Goal: Contribute content: Add original content to the website for others to see

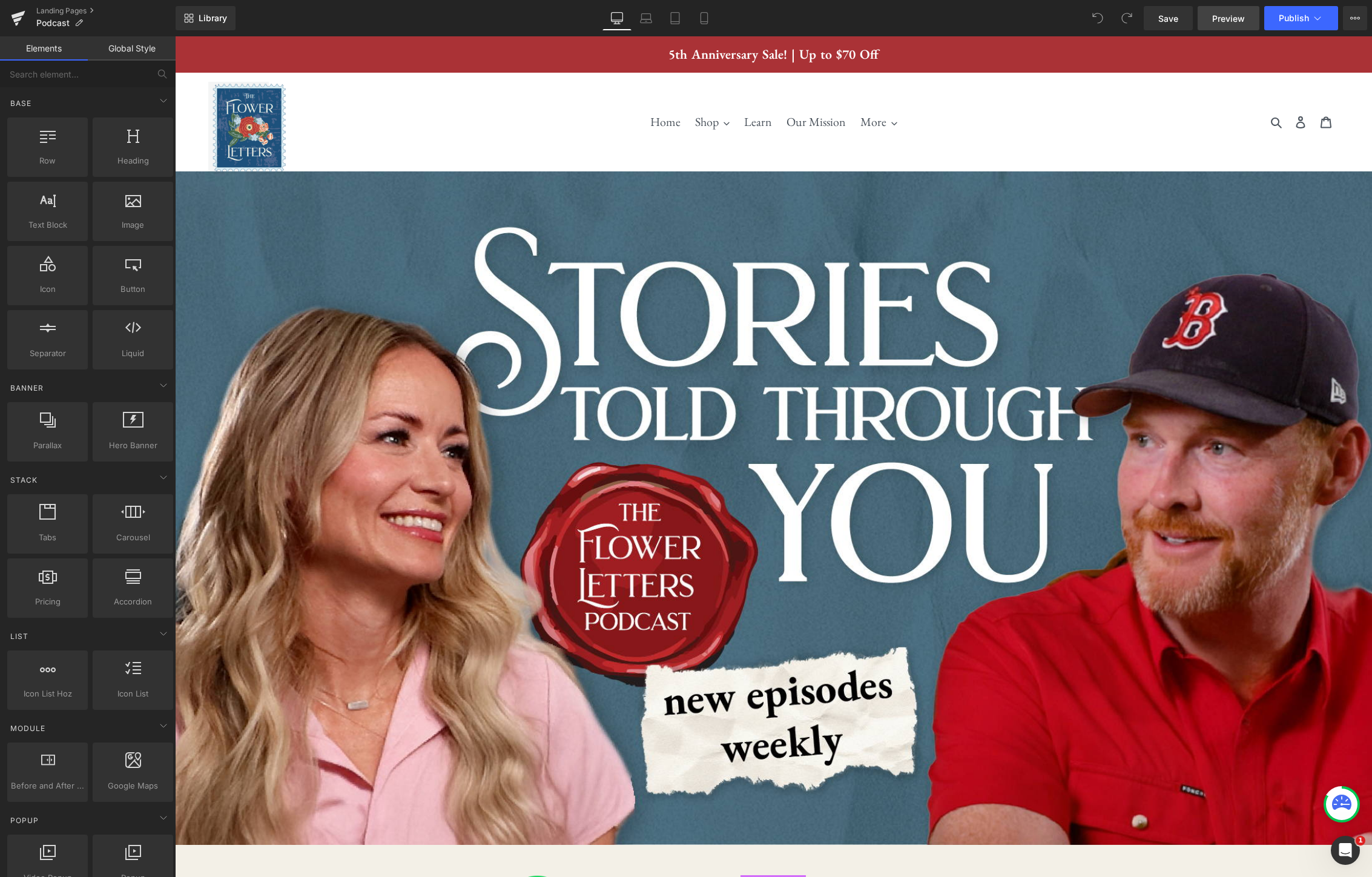
click at [1225, 17] on span "Preview" at bounding box center [1229, 18] width 33 height 12
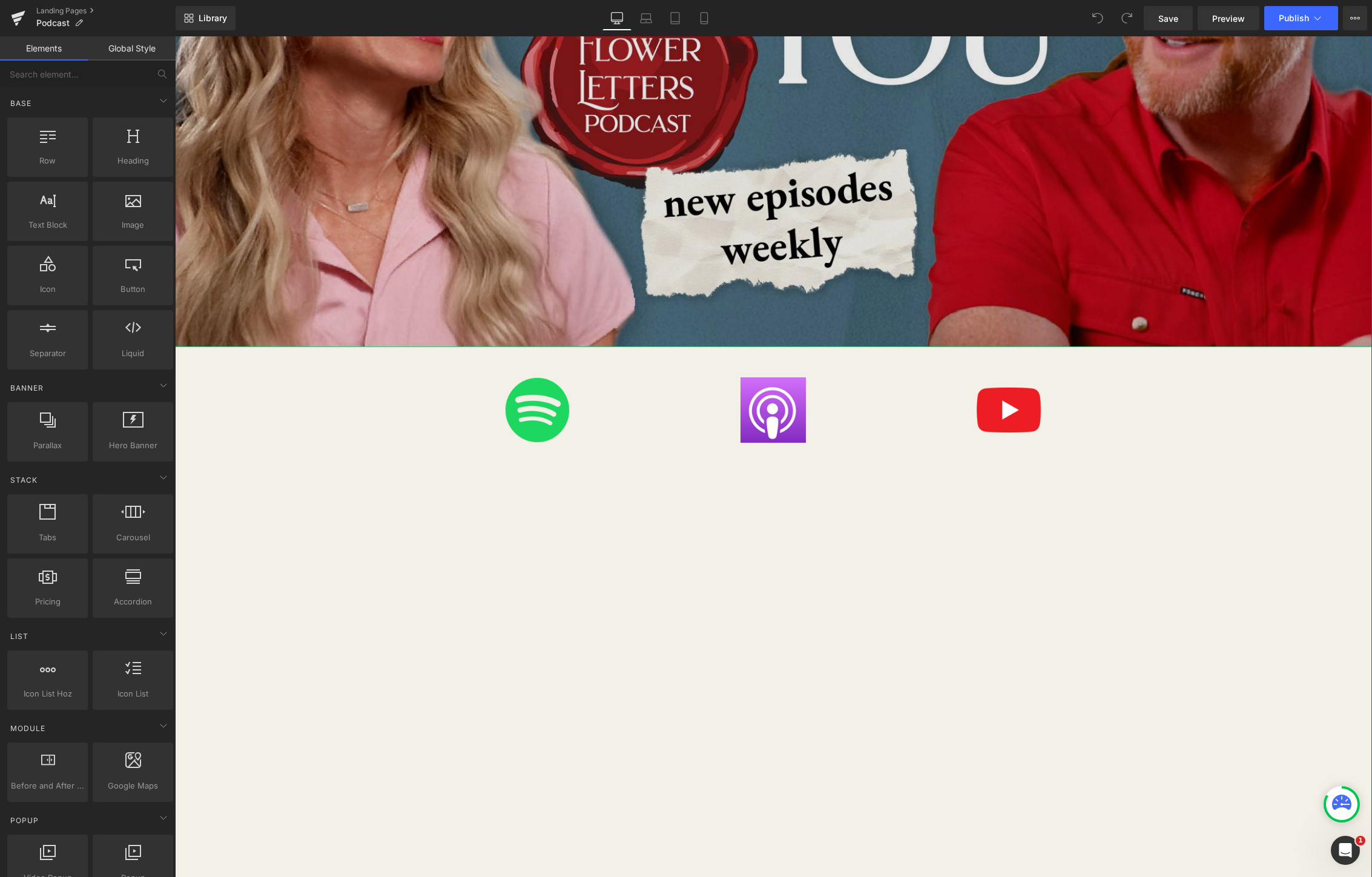
scroll to position [656, 0]
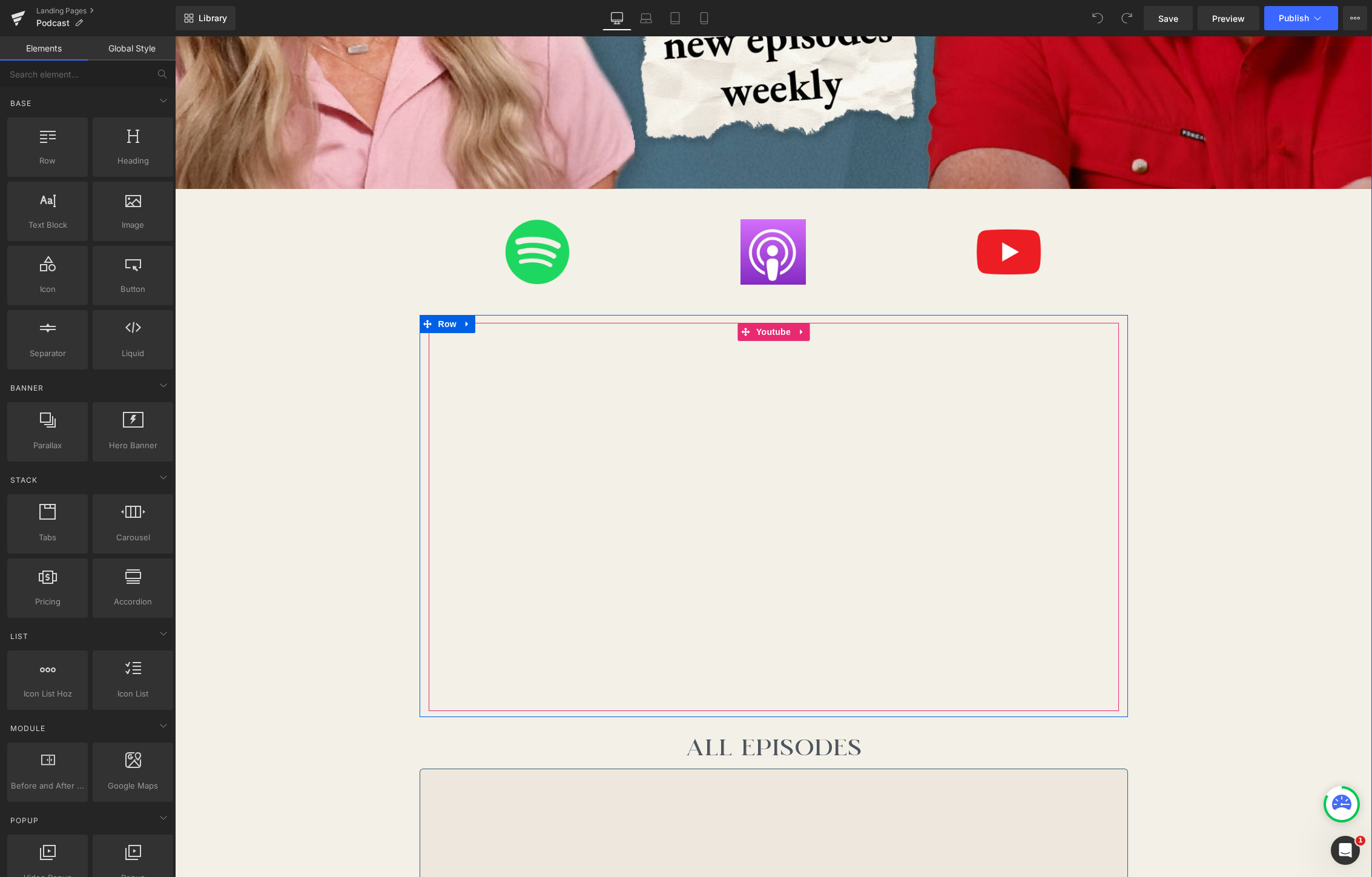
click at [1108, 370] on div at bounding box center [773, 517] width 691 height 389
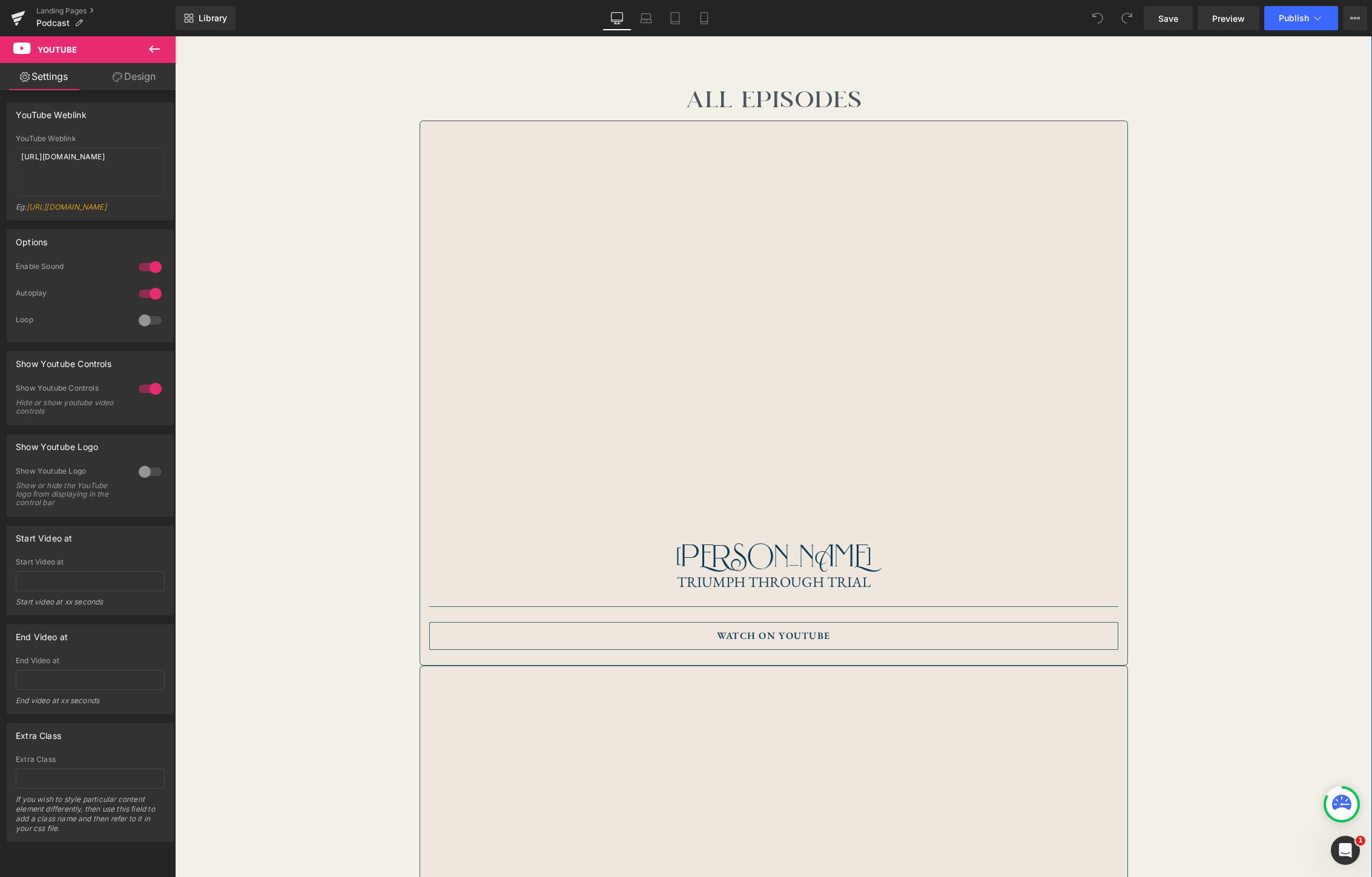
scroll to position [1307, 0]
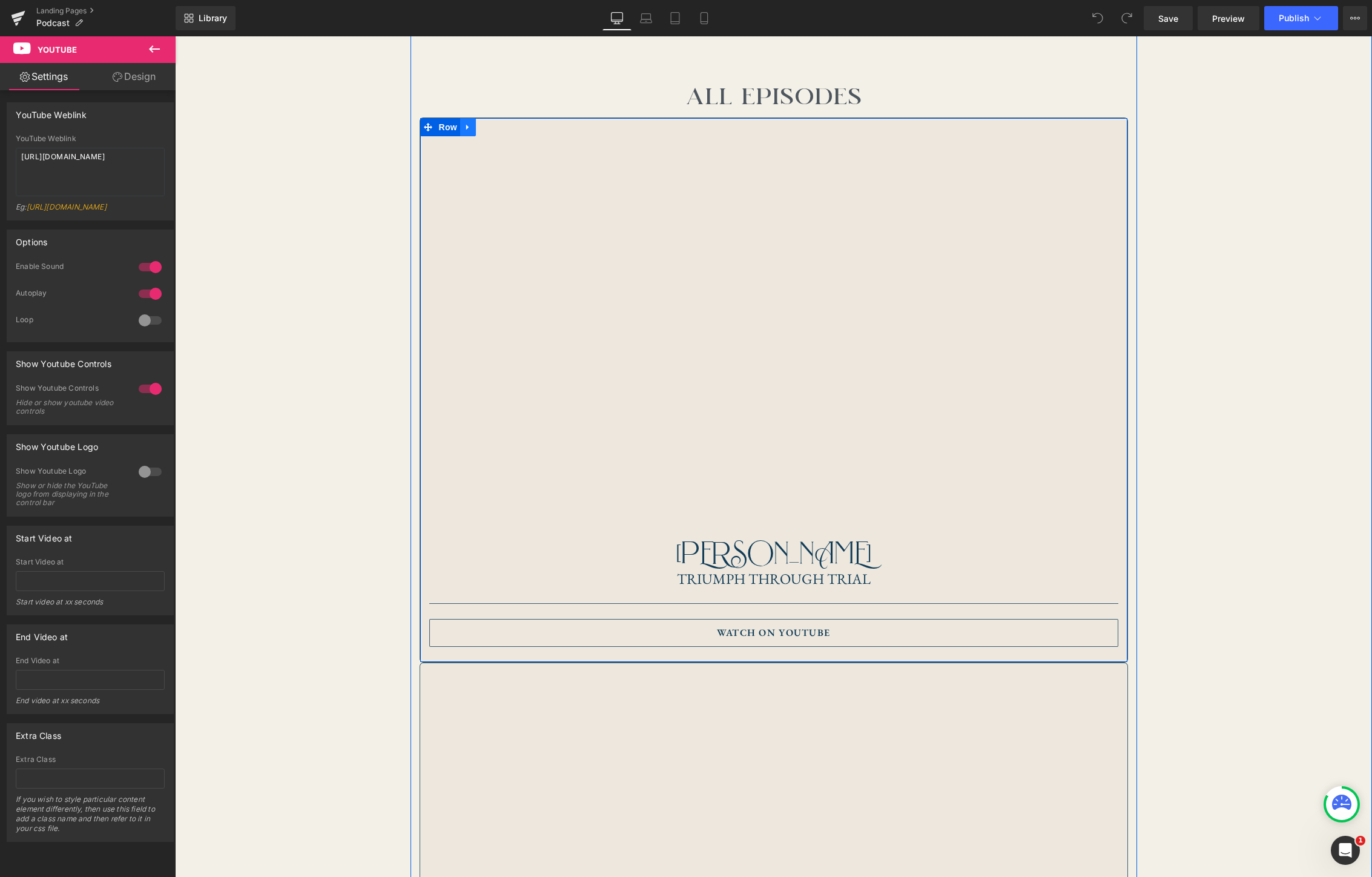
click at [469, 126] on icon at bounding box center [468, 126] width 8 height 9
click at [486, 128] on icon at bounding box center [484, 127] width 8 height 8
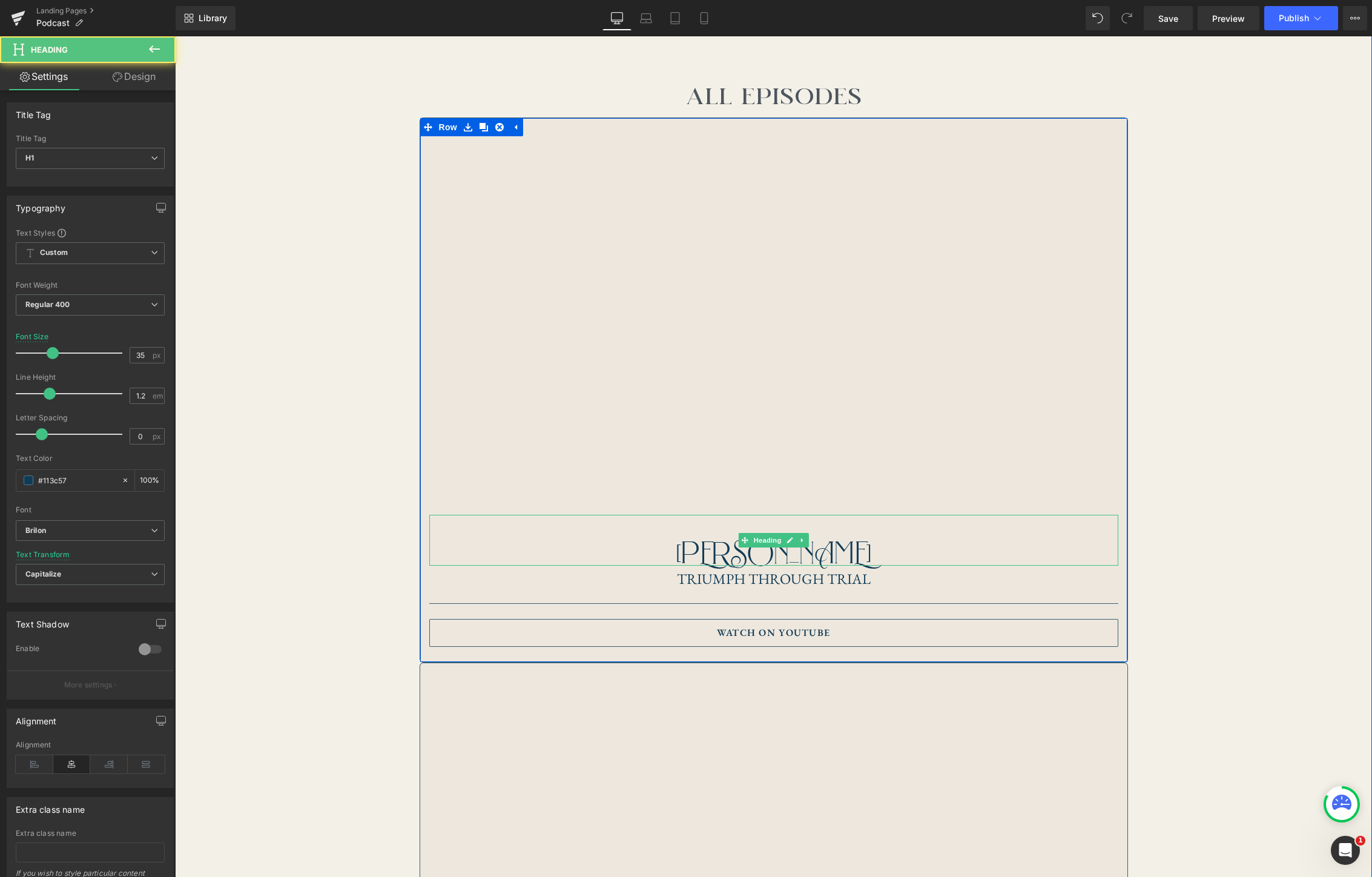
drag, startPoint x: 832, startPoint y: 549, endPoint x: 838, endPoint y: 549, distance: 6.0
click at [832, 549] on h1 "[PERSON_NAME]" at bounding box center [773, 553] width 689 height 25
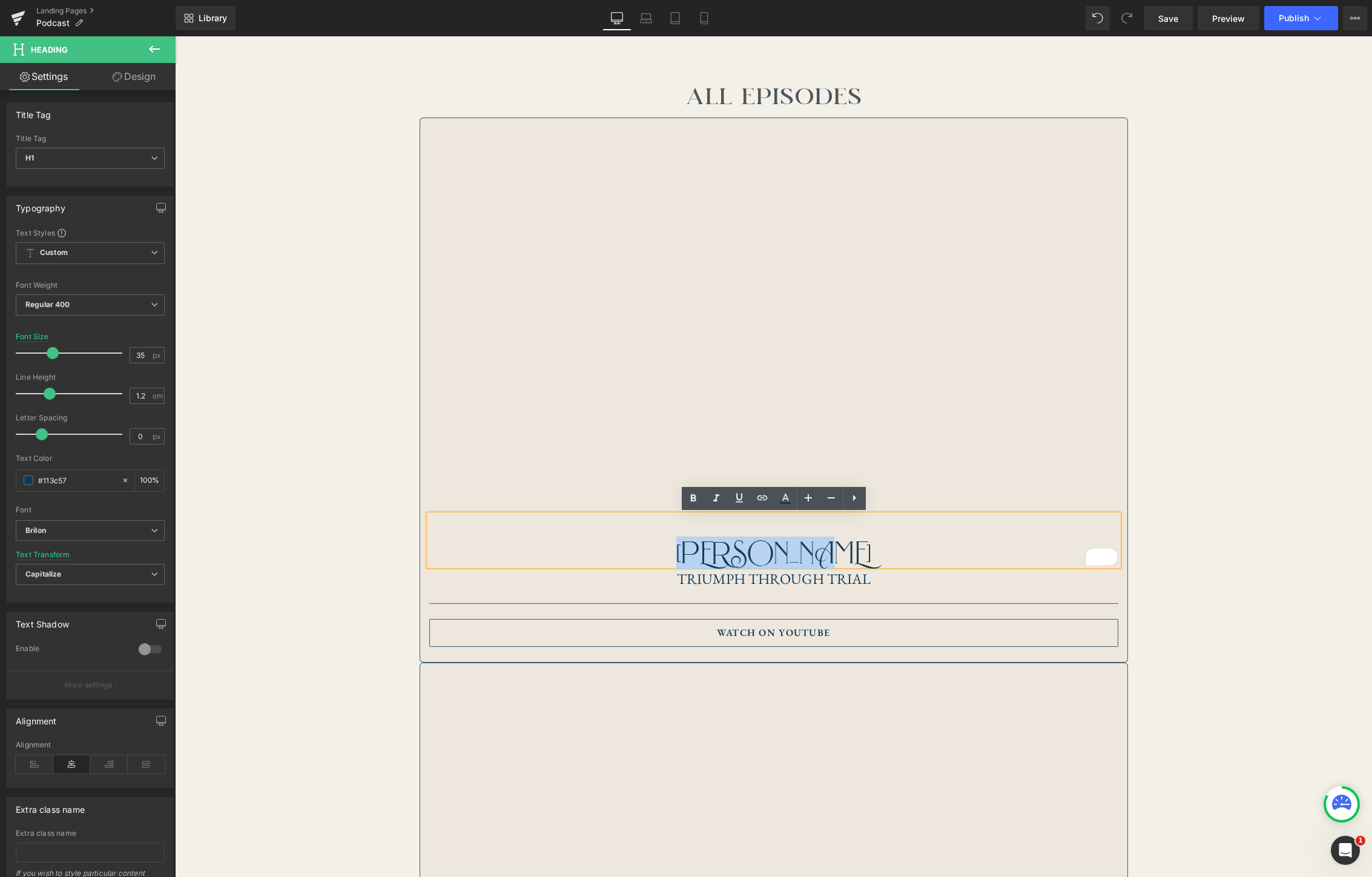
drag, startPoint x: 851, startPoint y: 551, endPoint x: 711, endPoint y: 549, distance: 140.0
click at [711, 549] on h1 "[PERSON_NAME]" at bounding box center [773, 553] width 689 height 25
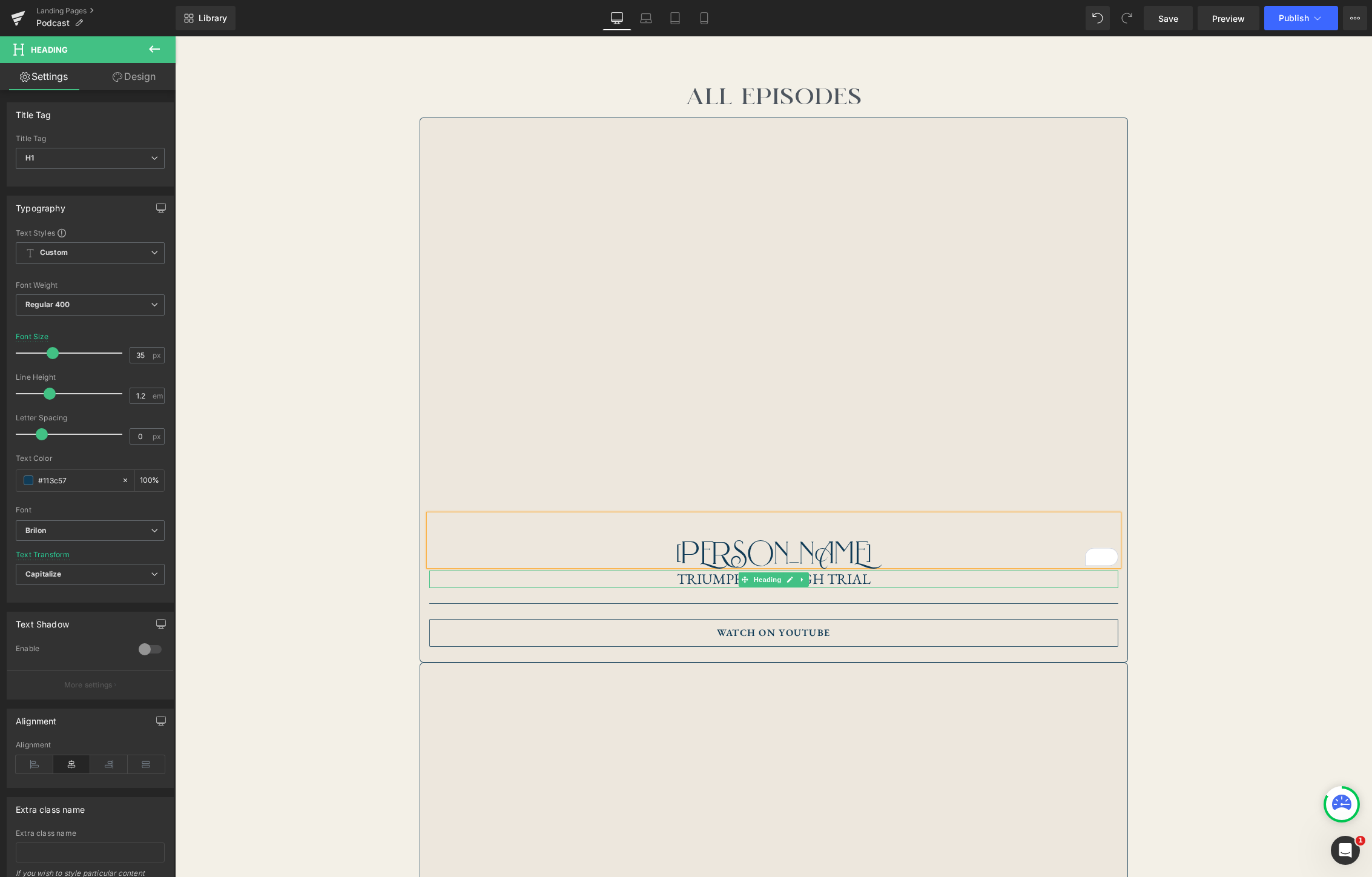
click at [794, 583] on link at bounding box center [789, 580] width 12 height 15
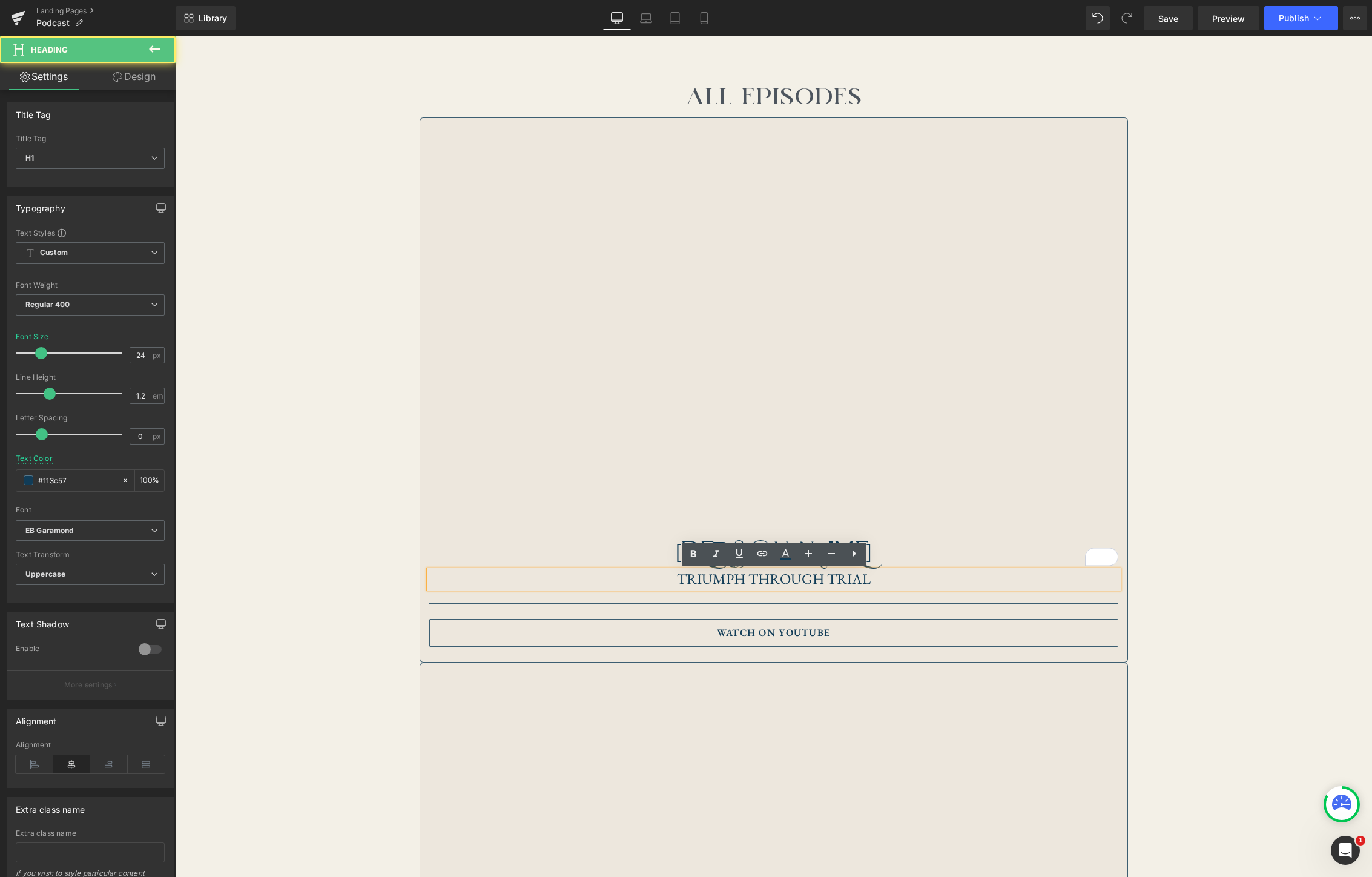
click at [846, 579] on h1 "Triumph Through Trial" at bounding box center [773, 579] width 689 height 17
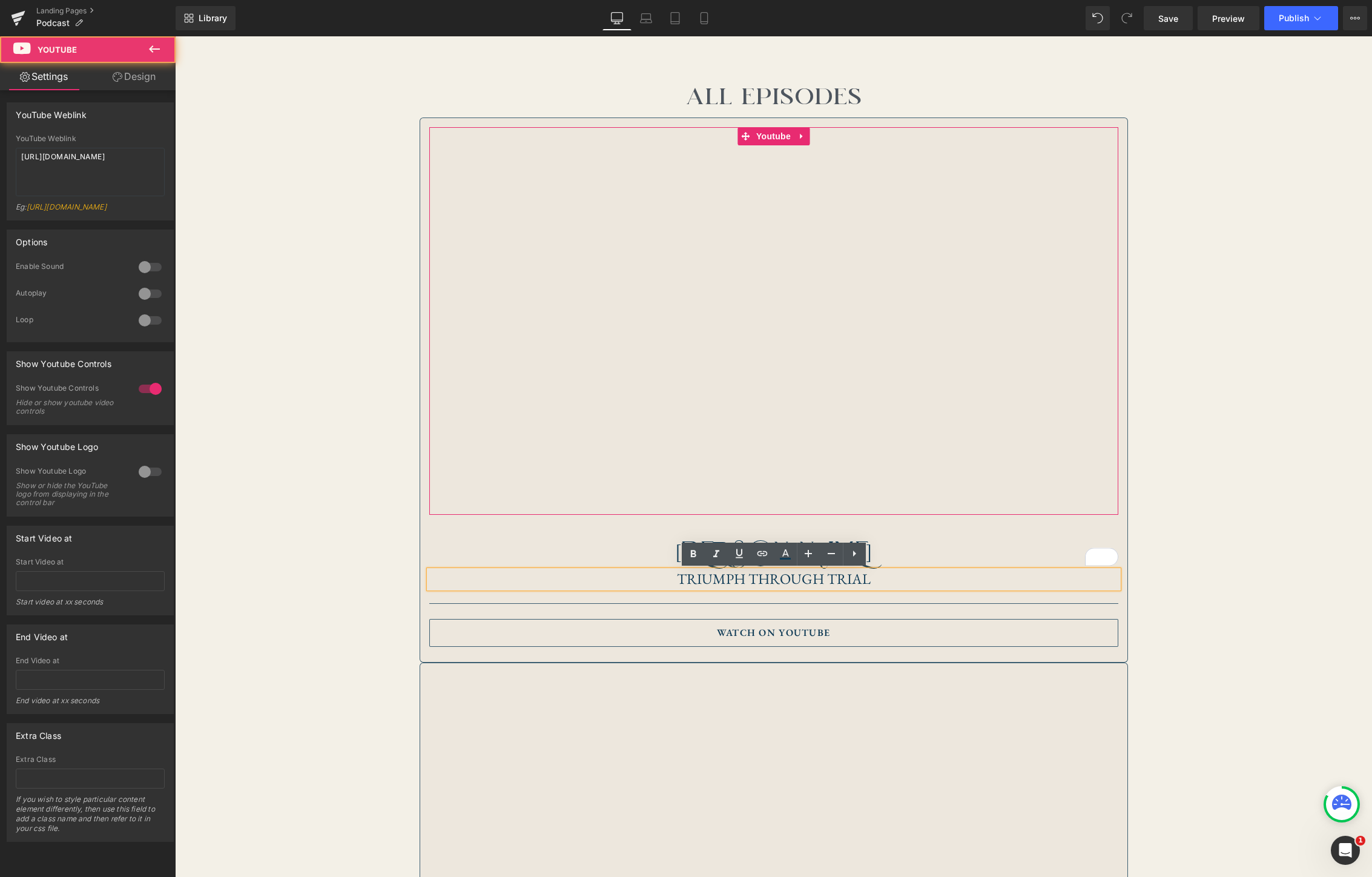
click at [776, 135] on div at bounding box center [773, 321] width 689 height 388
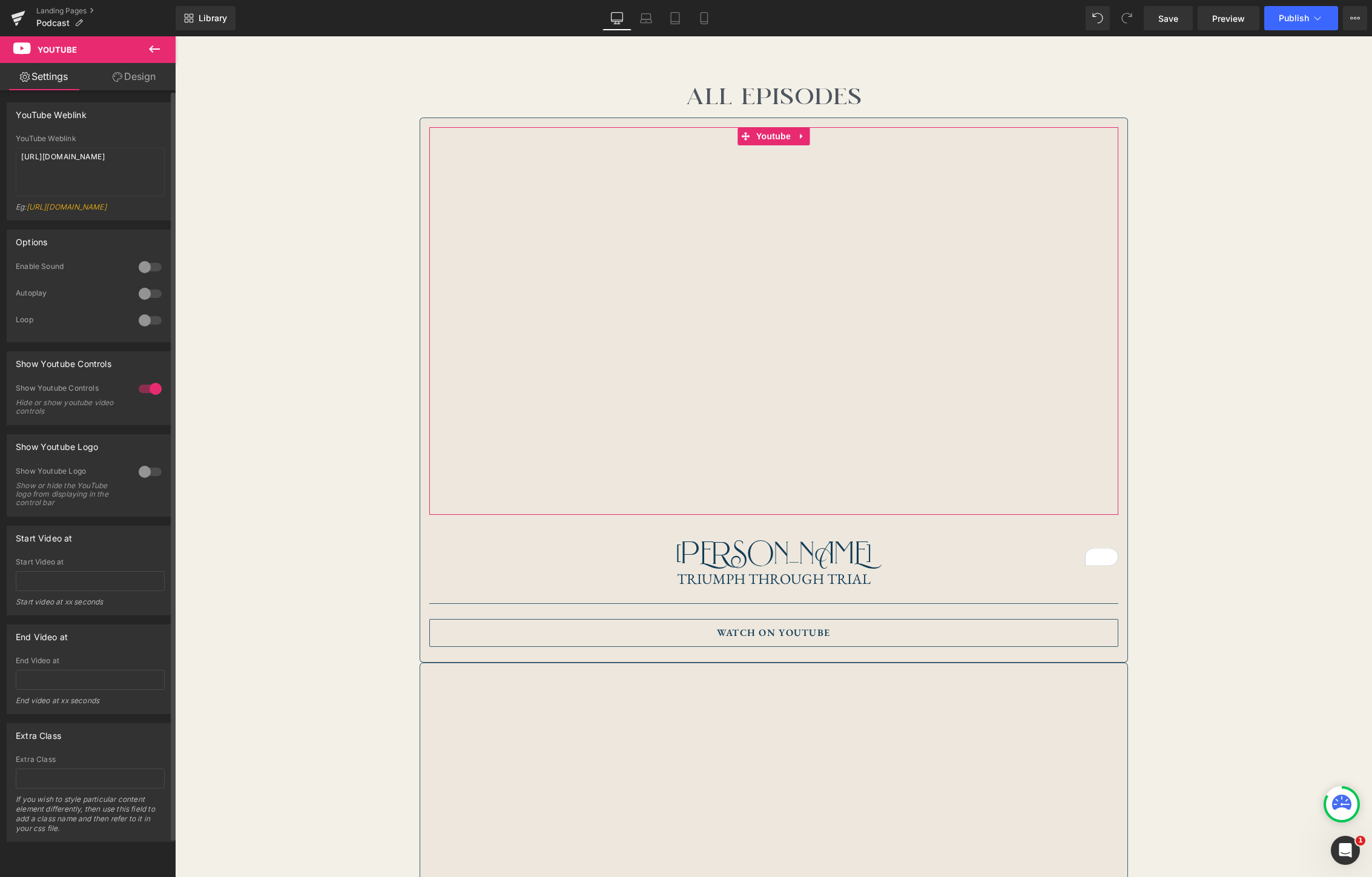
drag, startPoint x: 105, startPoint y: 215, endPoint x: 98, endPoint y: 215, distance: 7.0
click at [105, 215] on div "Eg: [URL][DOMAIN_NAME]" at bounding box center [89, 210] width 149 height 17
drag, startPoint x: 140, startPoint y: 158, endPoint x: -18, endPoint y: 154, distance: 158.1
click at [0, 154] on html "You are previewing how the will restyle your page. You can not edit Elements in…" at bounding box center [686, 438] width 1372 height 877
paste textarea "TRmurTLl37"
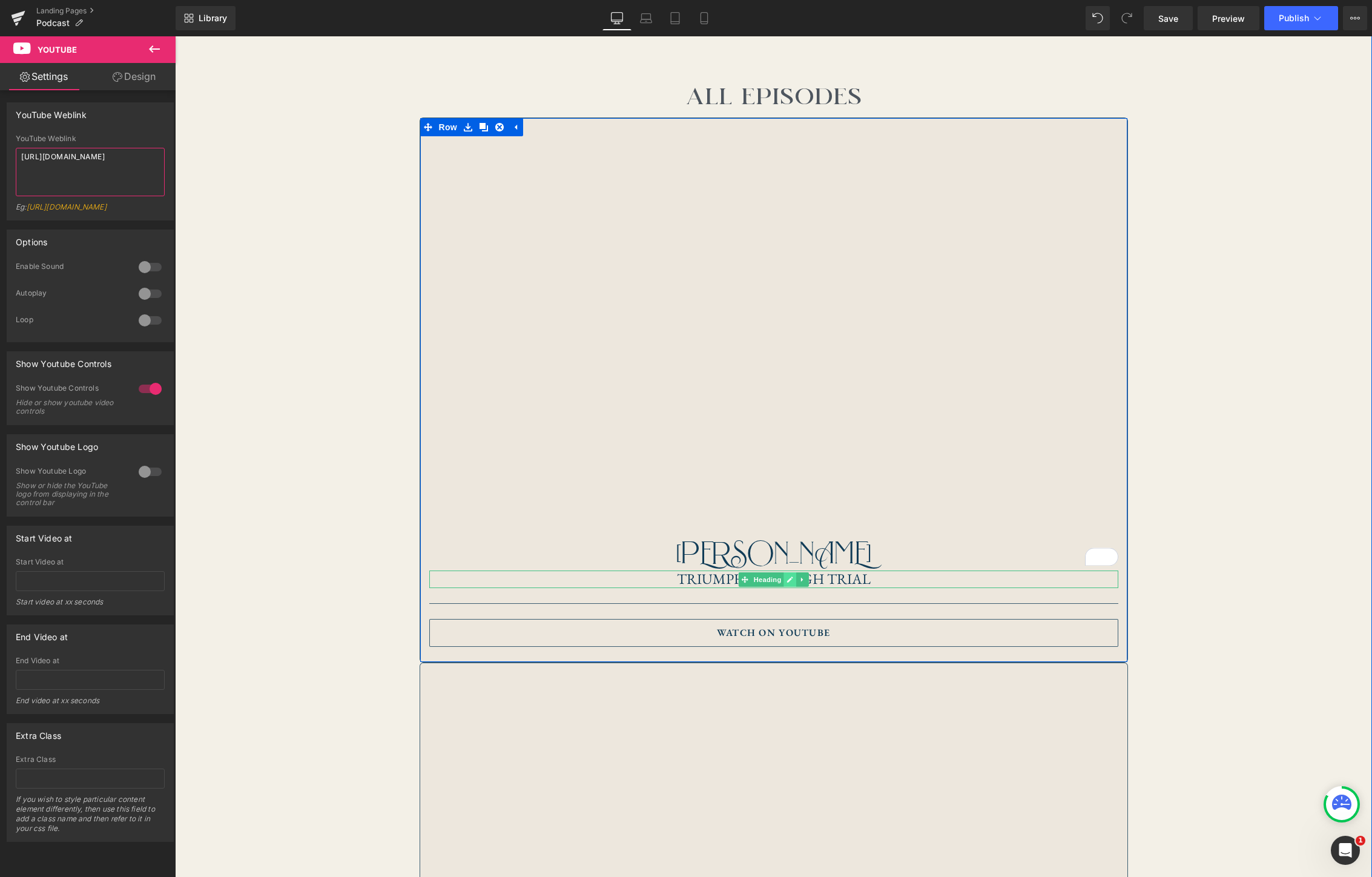
type textarea "[URL][DOMAIN_NAME]"
click at [789, 581] on icon at bounding box center [790, 579] width 6 height 6
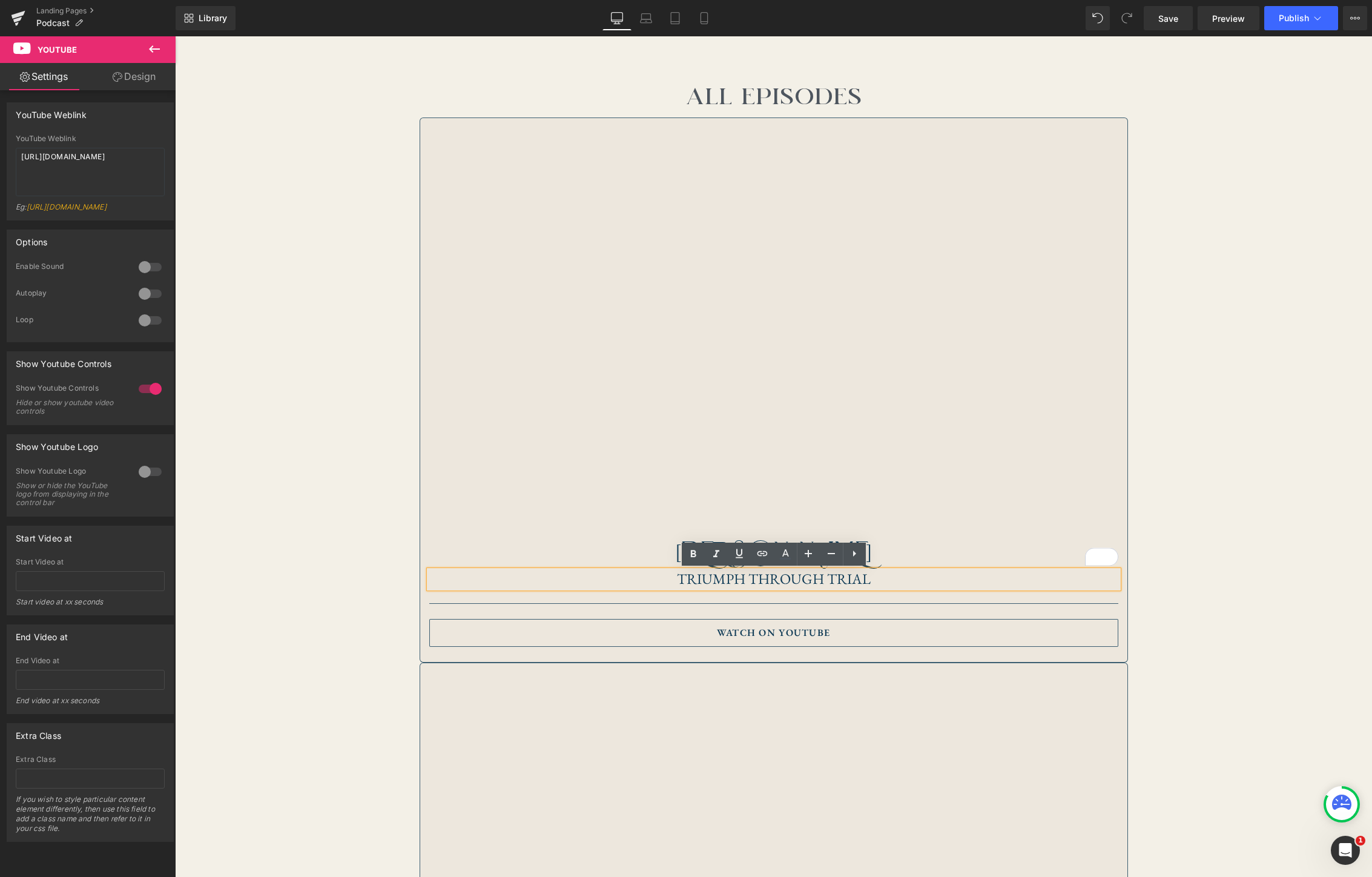
click at [823, 583] on h1 "Triumph Through Trial" at bounding box center [773, 579] width 689 height 17
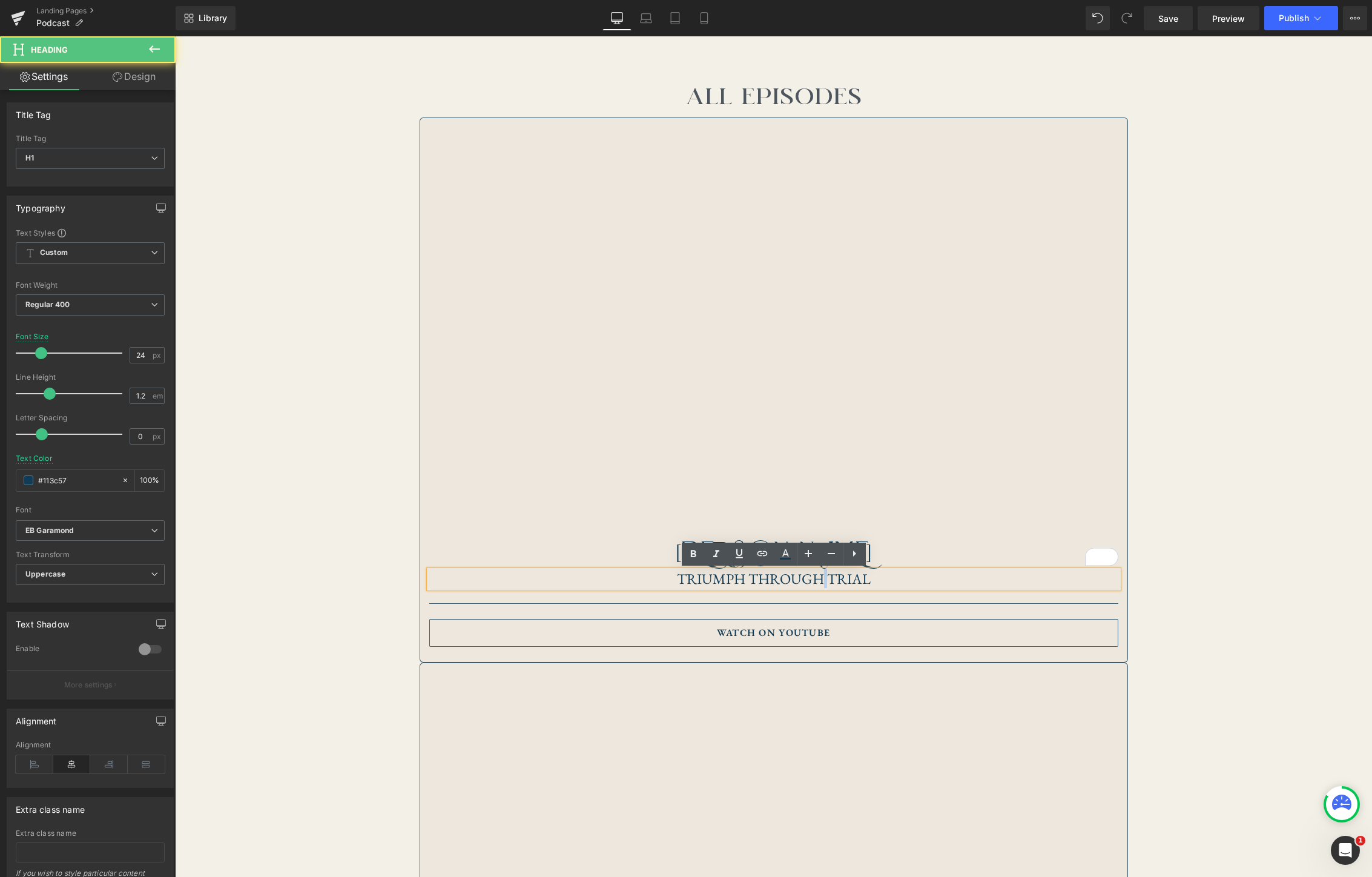
click at [823, 583] on h1 "Triumph Through Trial" at bounding box center [773, 579] width 689 height 17
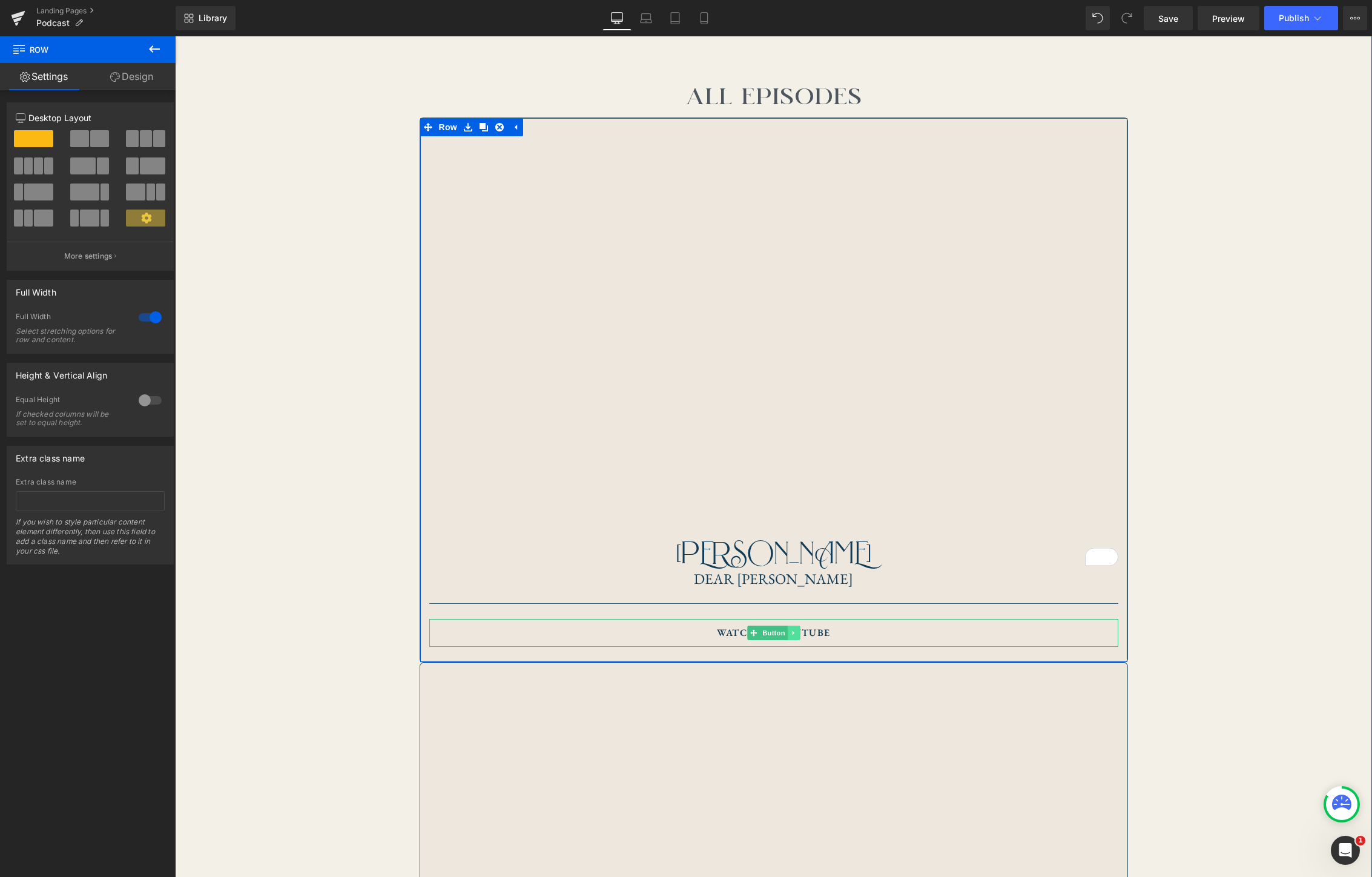
click at [796, 634] on icon at bounding box center [794, 632] width 7 height 7
click at [758, 636] on link "Button" at bounding box center [767, 633] width 40 height 15
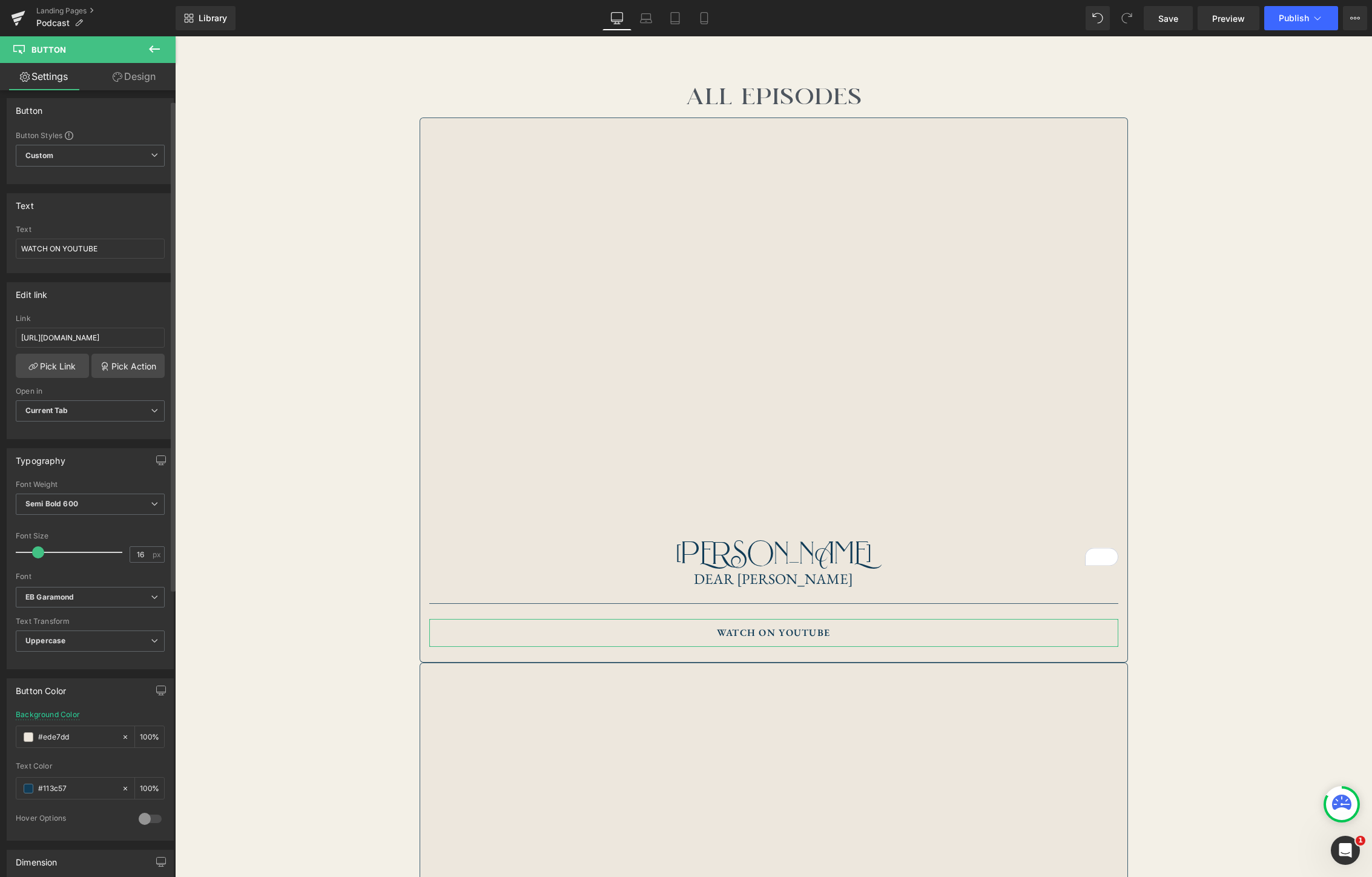
scroll to position [0, 0]
drag, startPoint x: 127, startPoint y: 342, endPoint x: 15, endPoint y: 331, distance: 112.5
click at [15, 331] on div "[URL][DOMAIN_NAME] Link [URL][DOMAIN_NAME] Pick Link Pick Action Current Tab Ne…" at bounding box center [90, 380] width 166 height 124
paste input "TRmurTLl37Y"
type input "[URL][DOMAIN_NAME]"
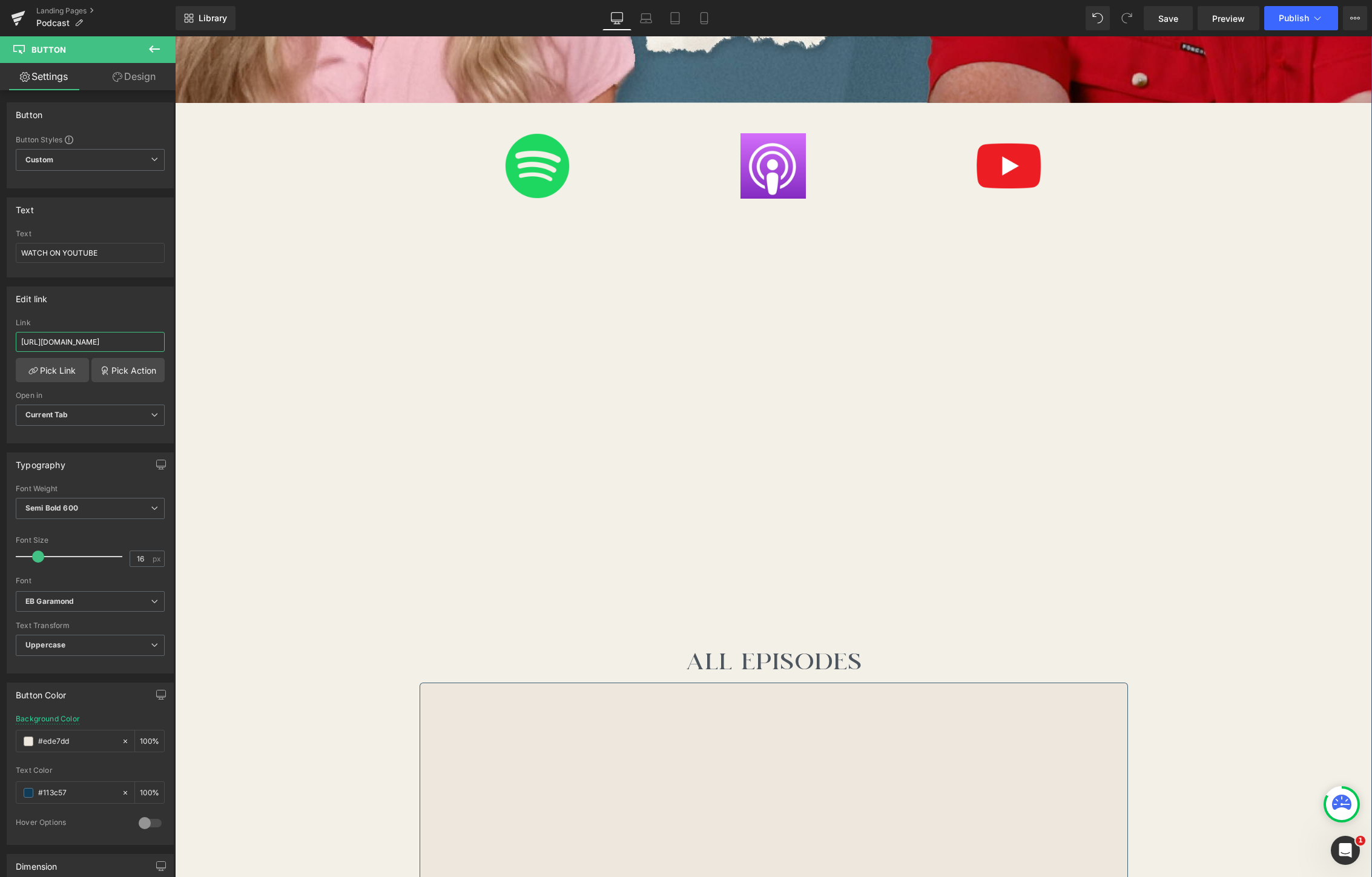
scroll to position [761, 0]
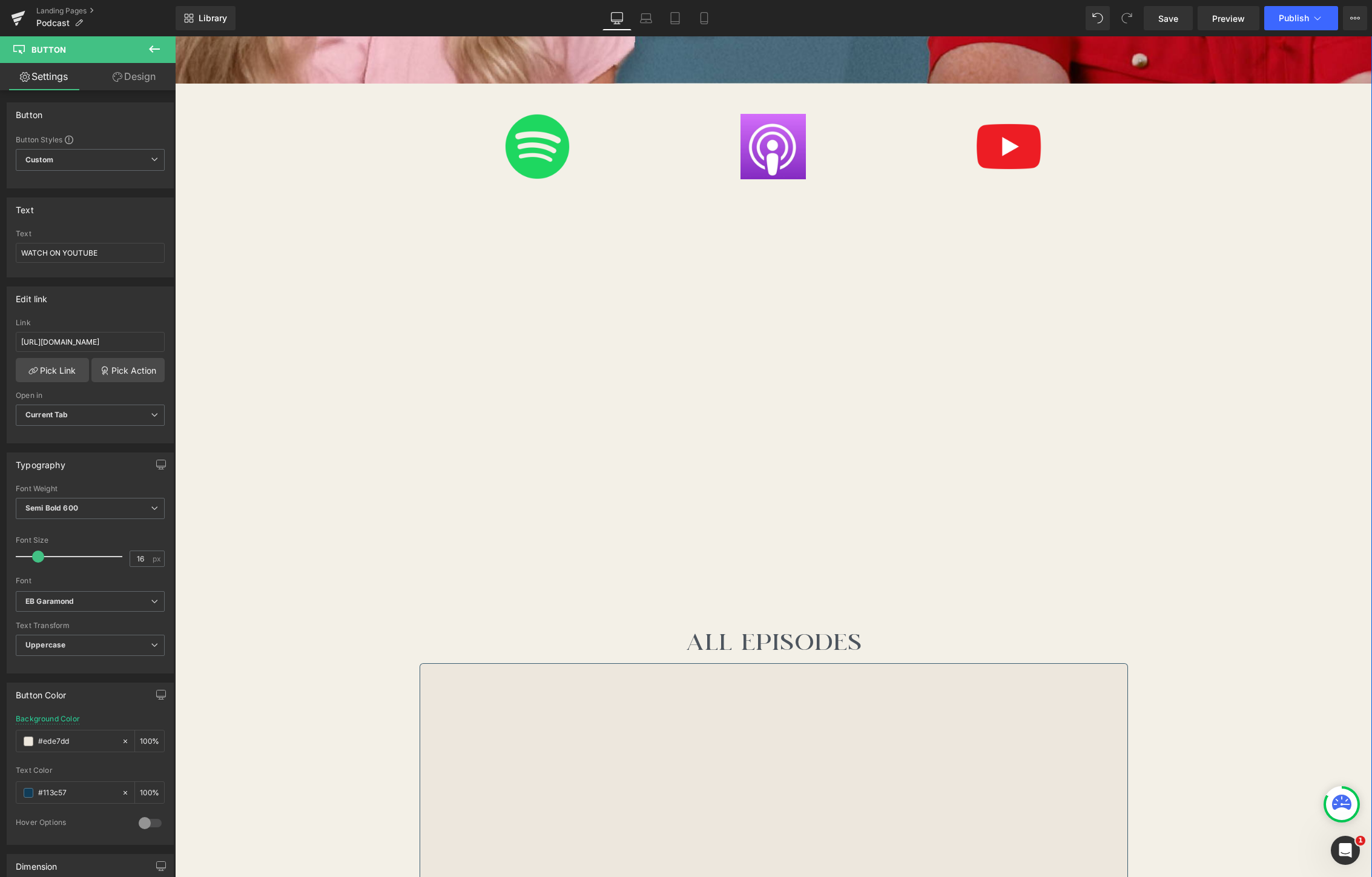
drag, startPoint x: 1205, startPoint y: 382, endPoint x: 1186, endPoint y: 385, distance: 19.2
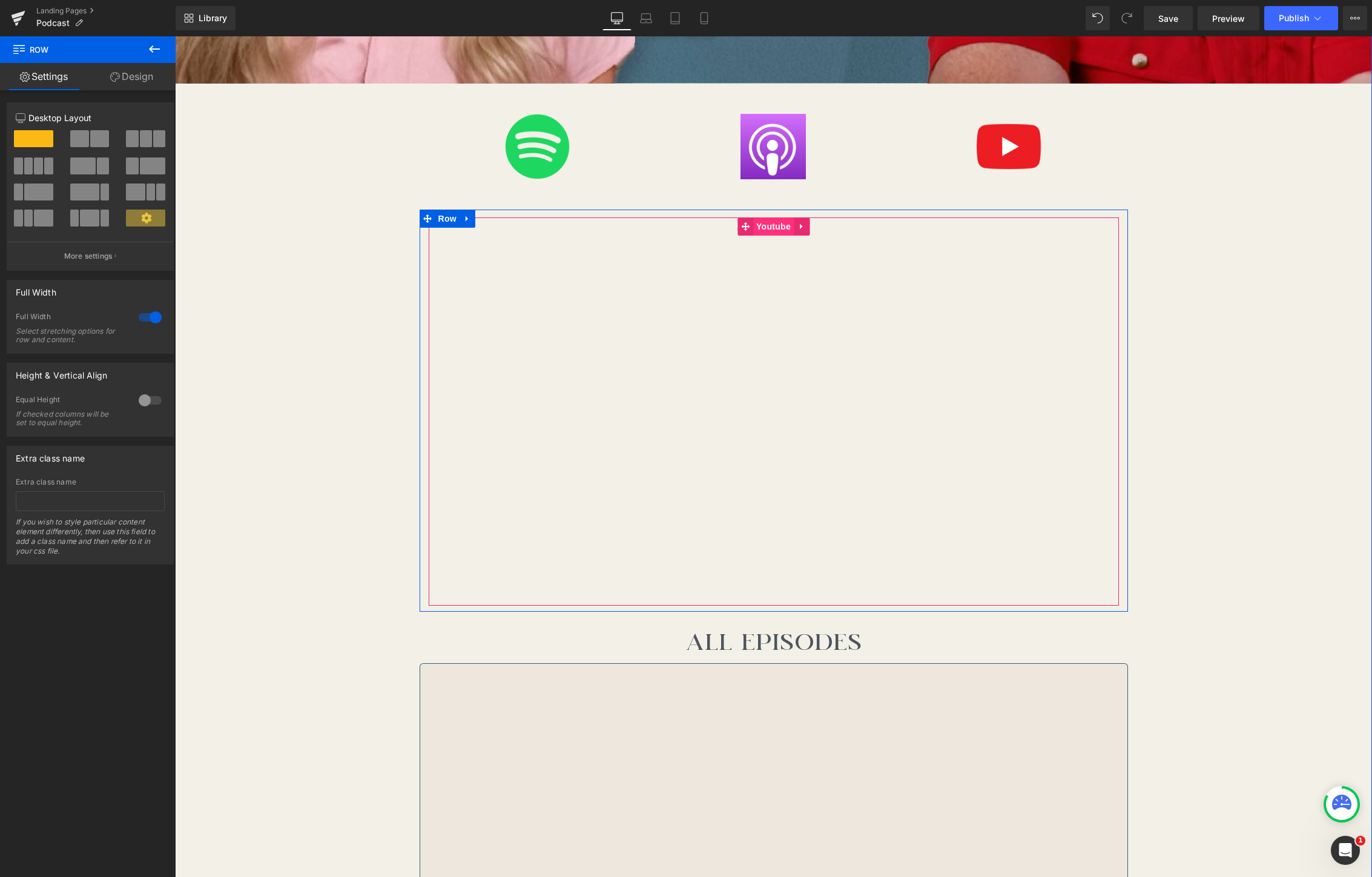
click at [772, 227] on span "Youtube" at bounding box center [773, 227] width 40 height 18
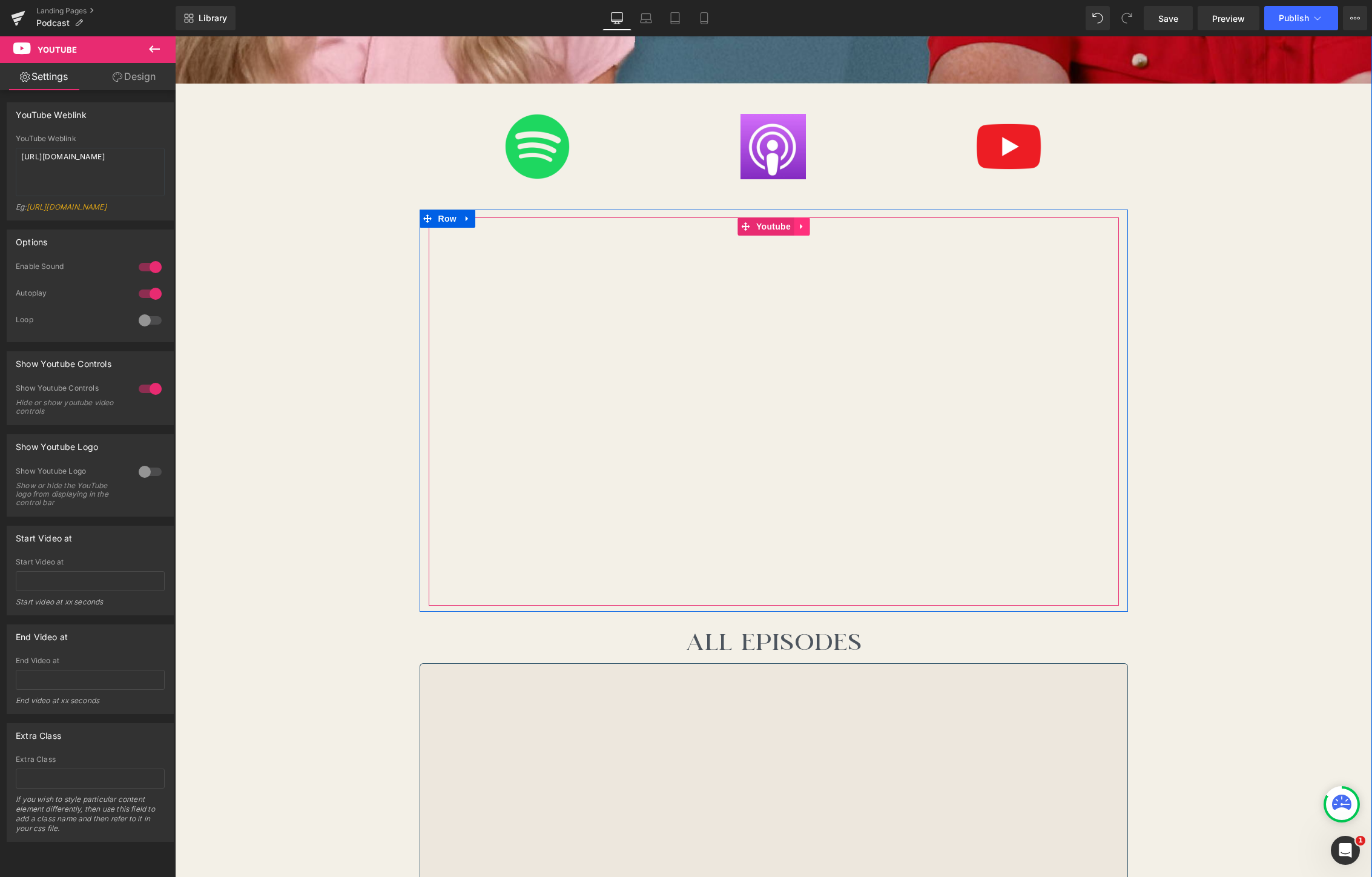
click at [804, 231] on icon at bounding box center [801, 226] width 8 height 9
click at [738, 230] on link "Youtube" at bounding box center [765, 227] width 57 height 18
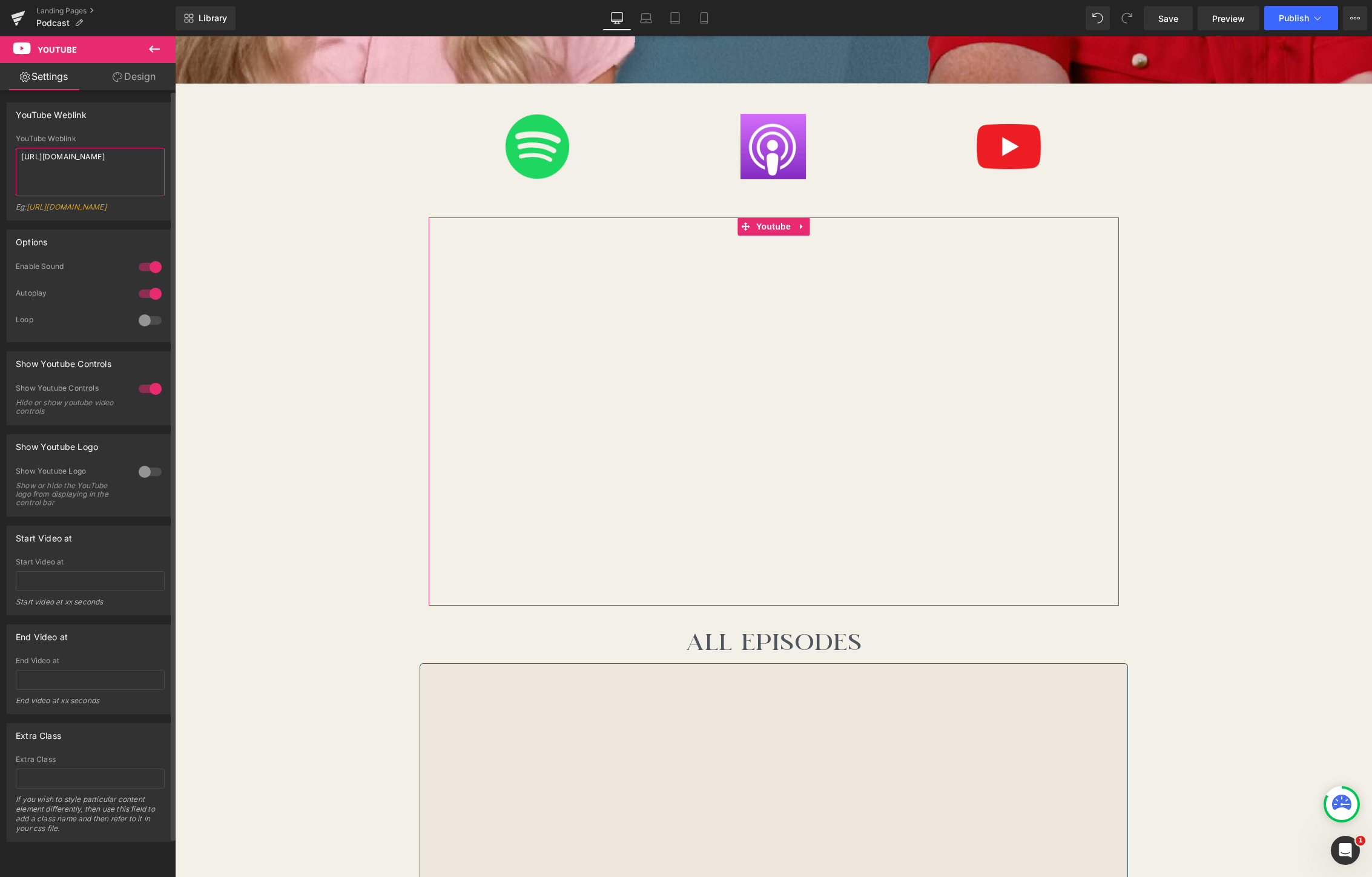
drag, startPoint x: 147, startPoint y: 156, endPoint x: 2, endPoint y: 151, distance: 145.1
click at [2, 151] on div "YouTube Weblink YouTube Weblink [URL][DOMAIN_NAME] Eg: [URL][DOMAIN_NAME]" at bounding box center [90, 157] width 181 height 127
paste textarea "1gCSM50rUEc"
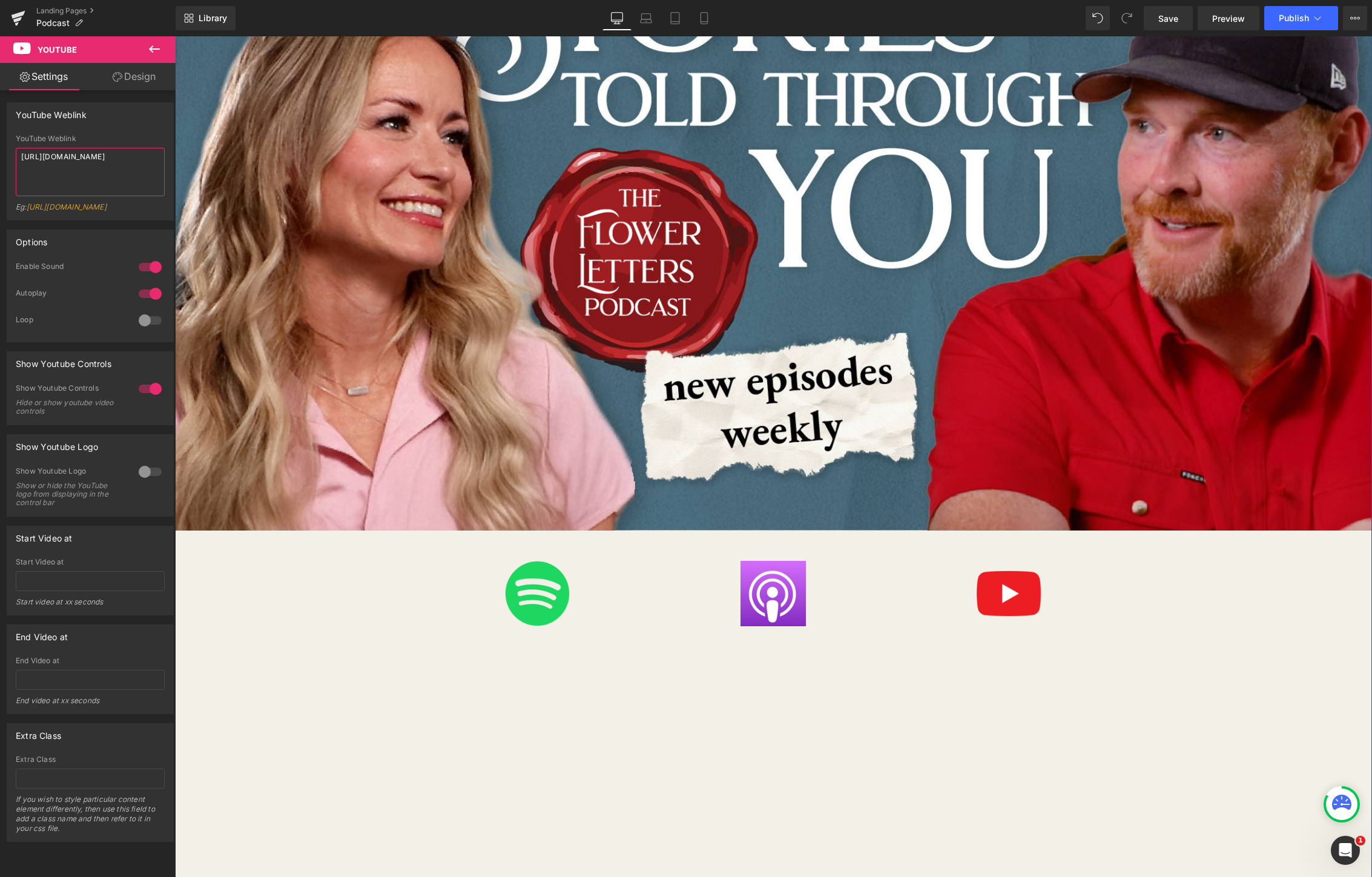
scroll to position [0, 0]
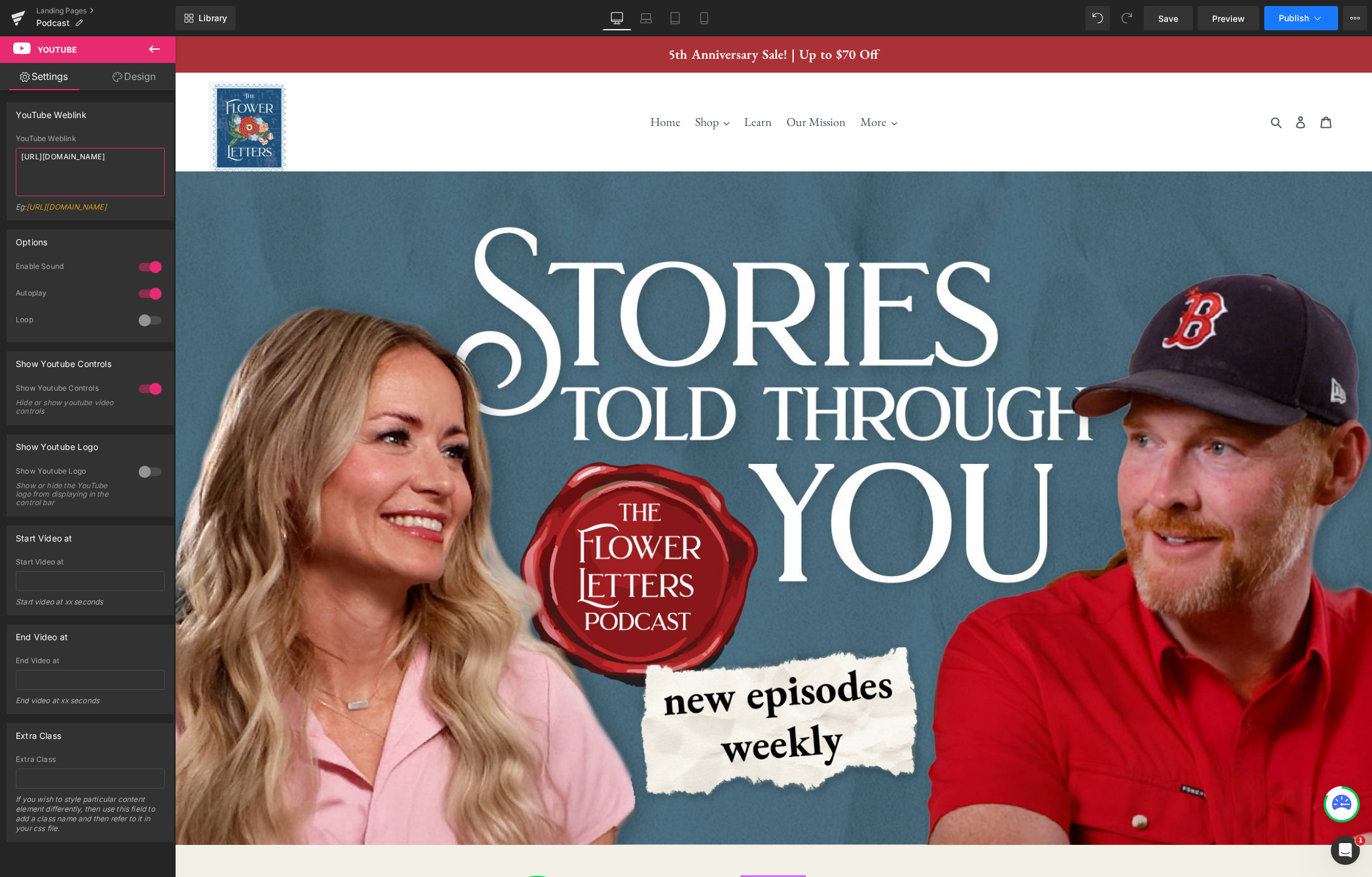
type textarea "[URL][DOMAIN_NAME]"
click at [1289, 20] on span "Publish" at bounding box center [1294, 18] width 30 height 10
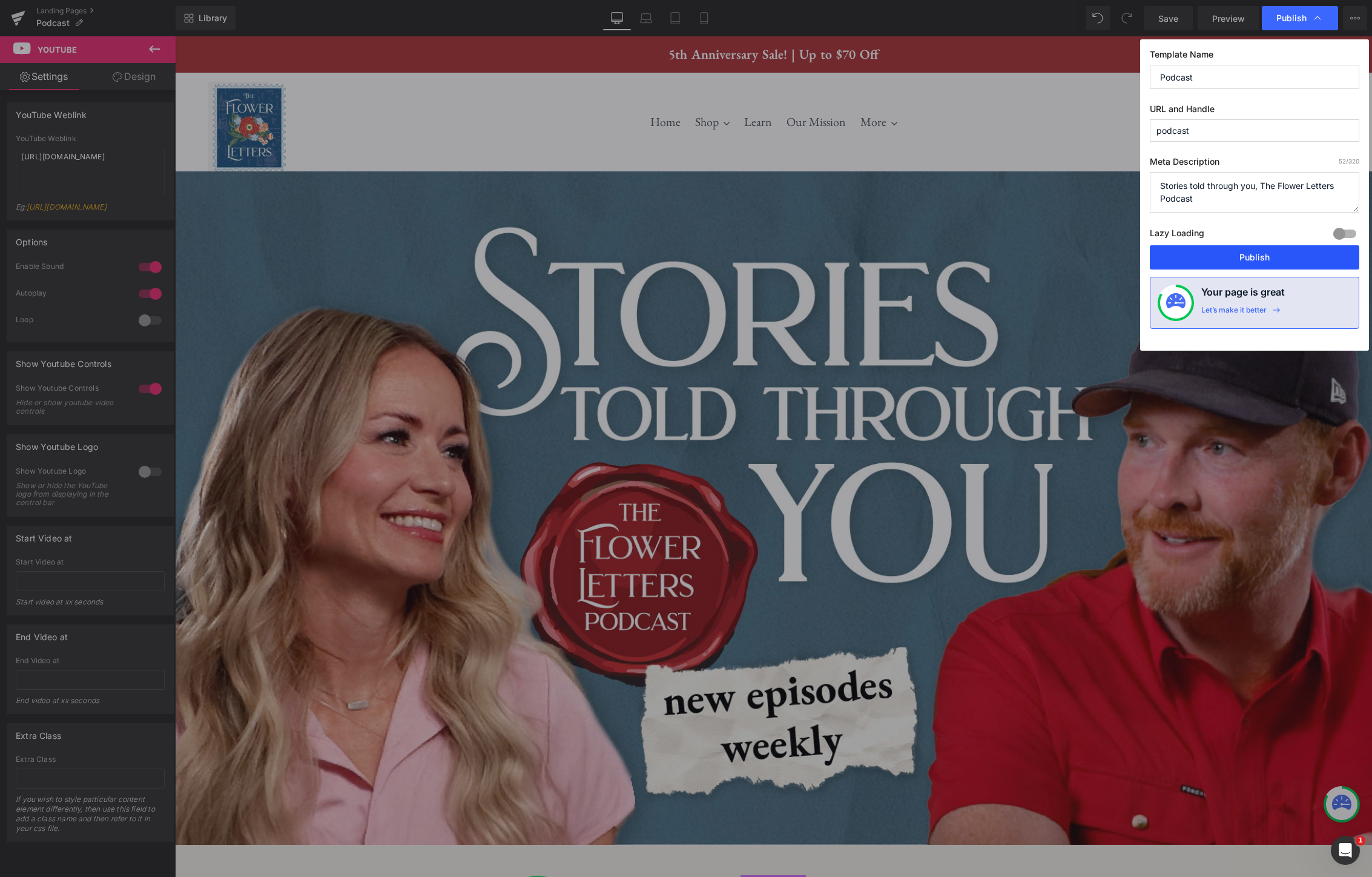
click at [1256, 255] on button "Publish" at bounding box center [1255, 258] width 209 height 25
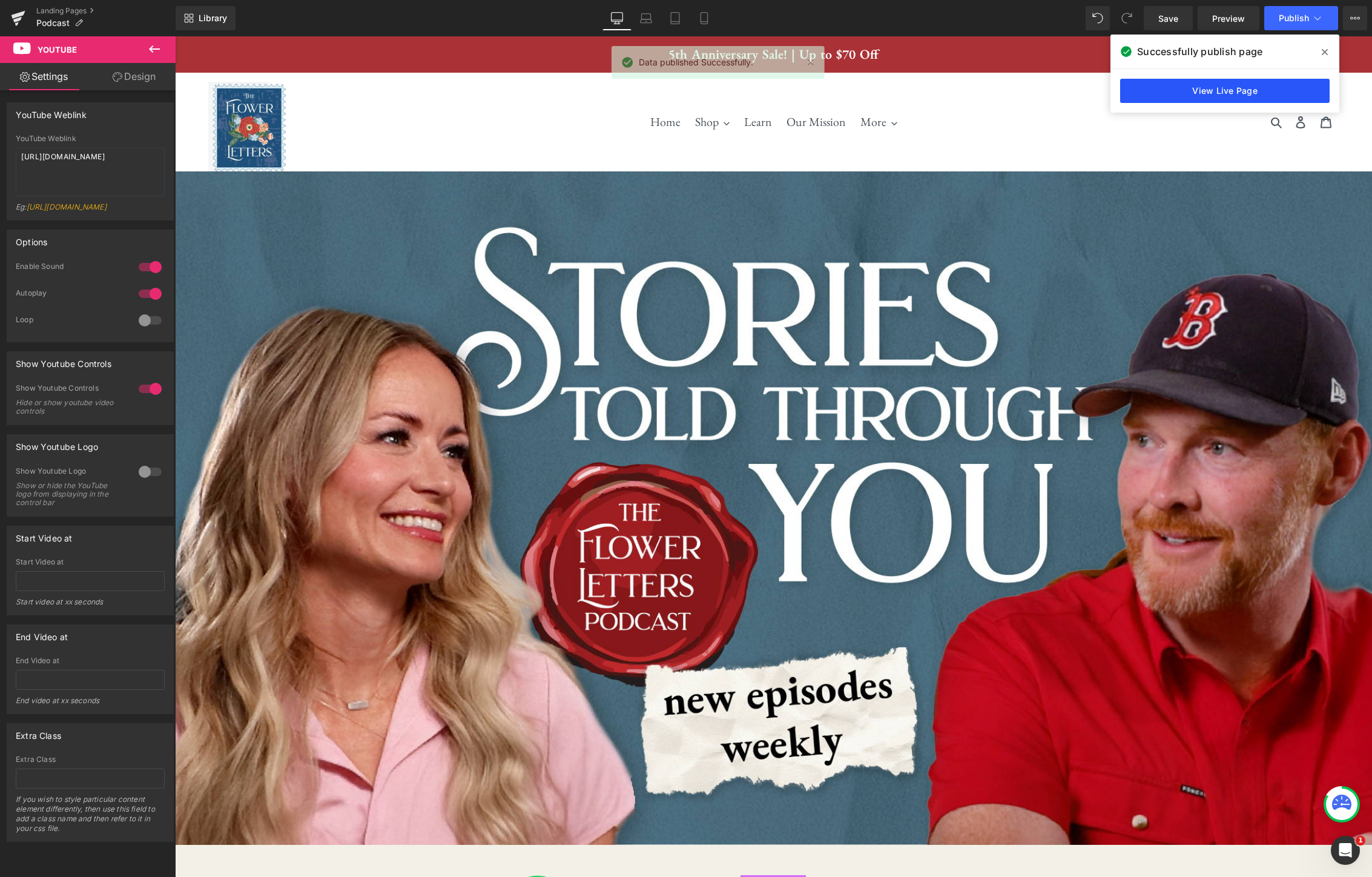
click at [1261, 98] on link "View Live Page" at bounding box center [1224, 91] width 209 height 25
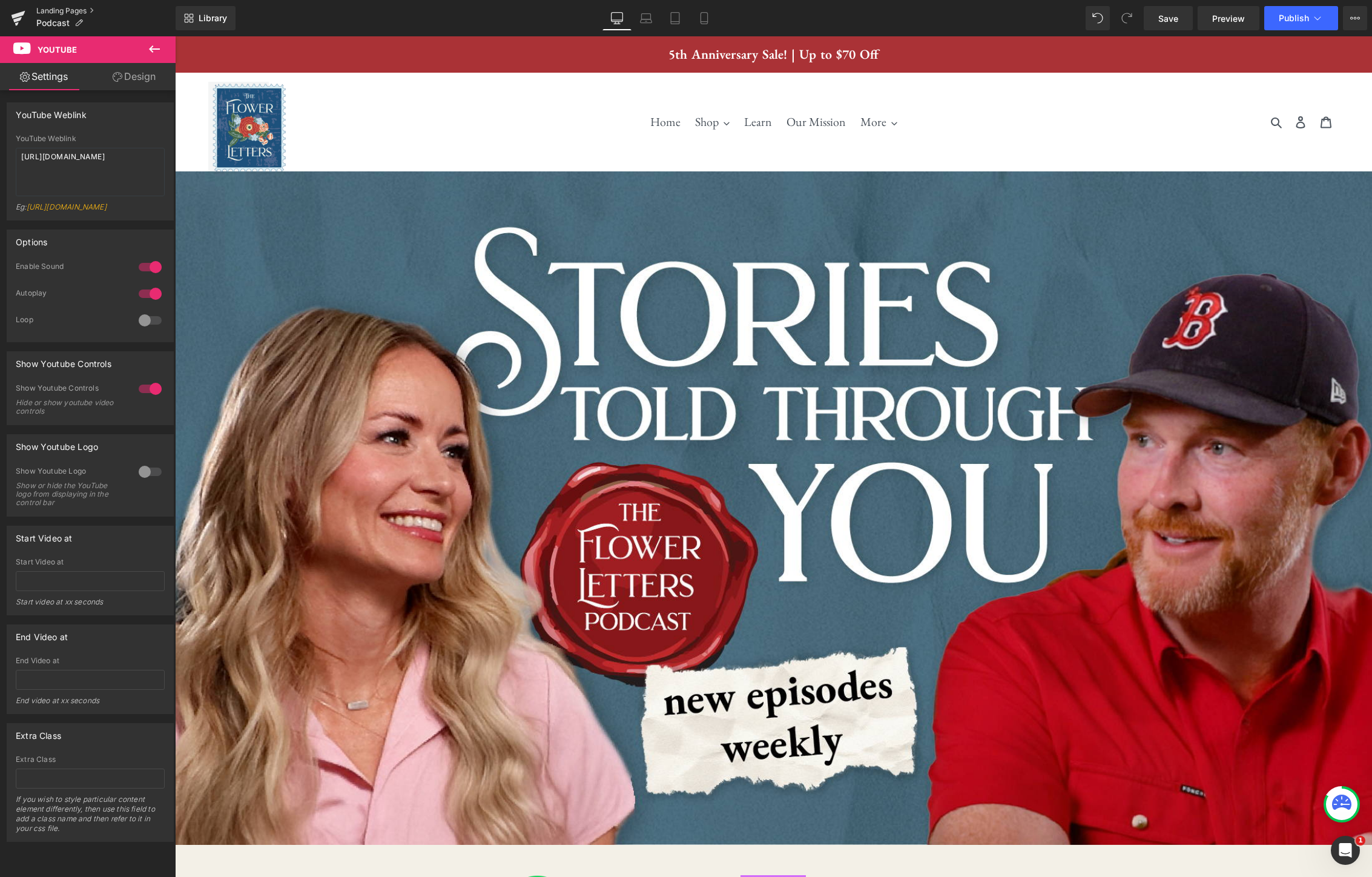
click at [47, 8] on link "Landing Pages" at bounding box center [106, 11] width 140 height 10
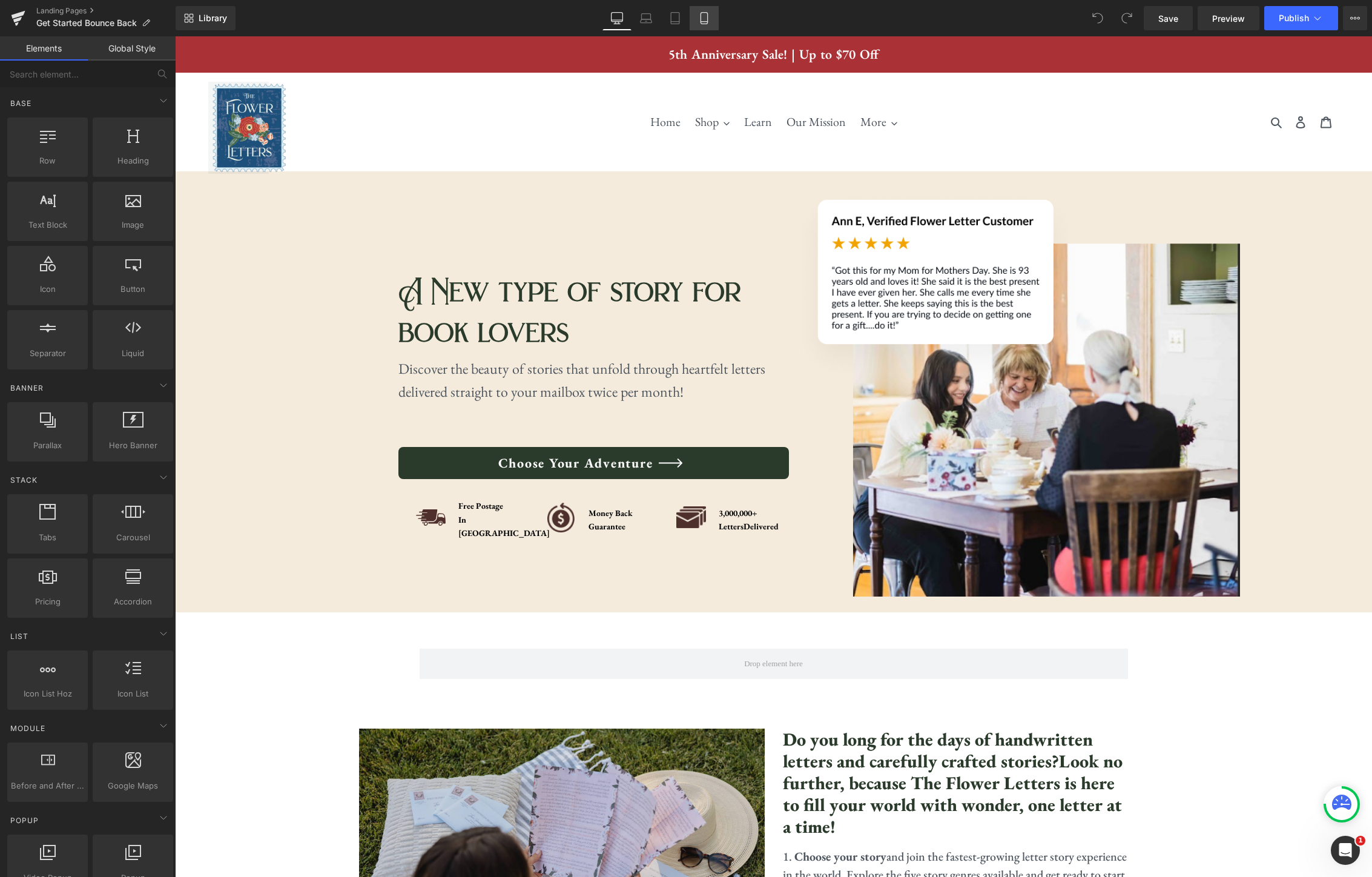
click at [714, 18] on link "Mobile" at bounding box center [704, 18] width 29 height 25
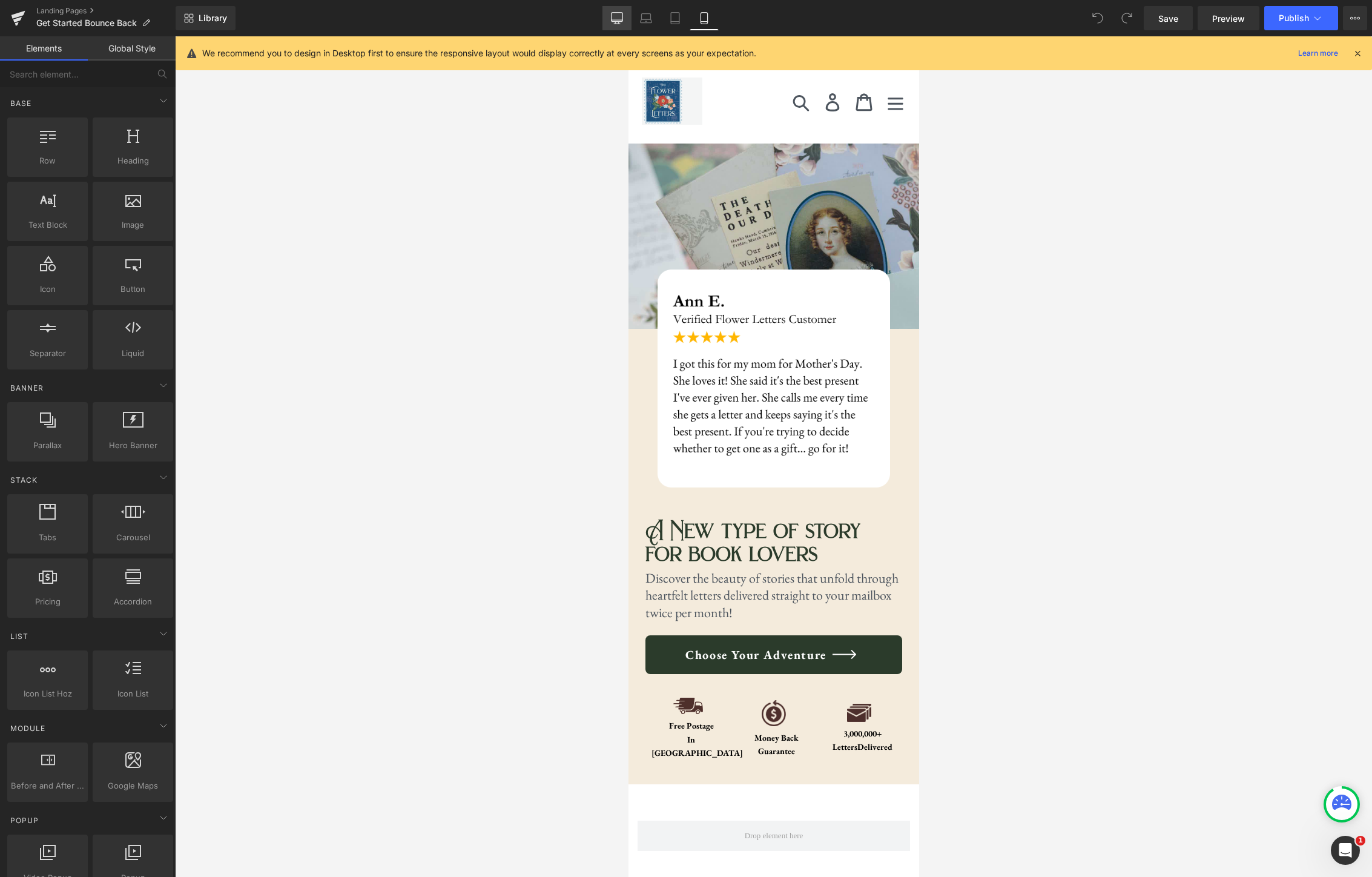
click at [622, 19] on icon at bounding box center [617, 18] width 12 height 12
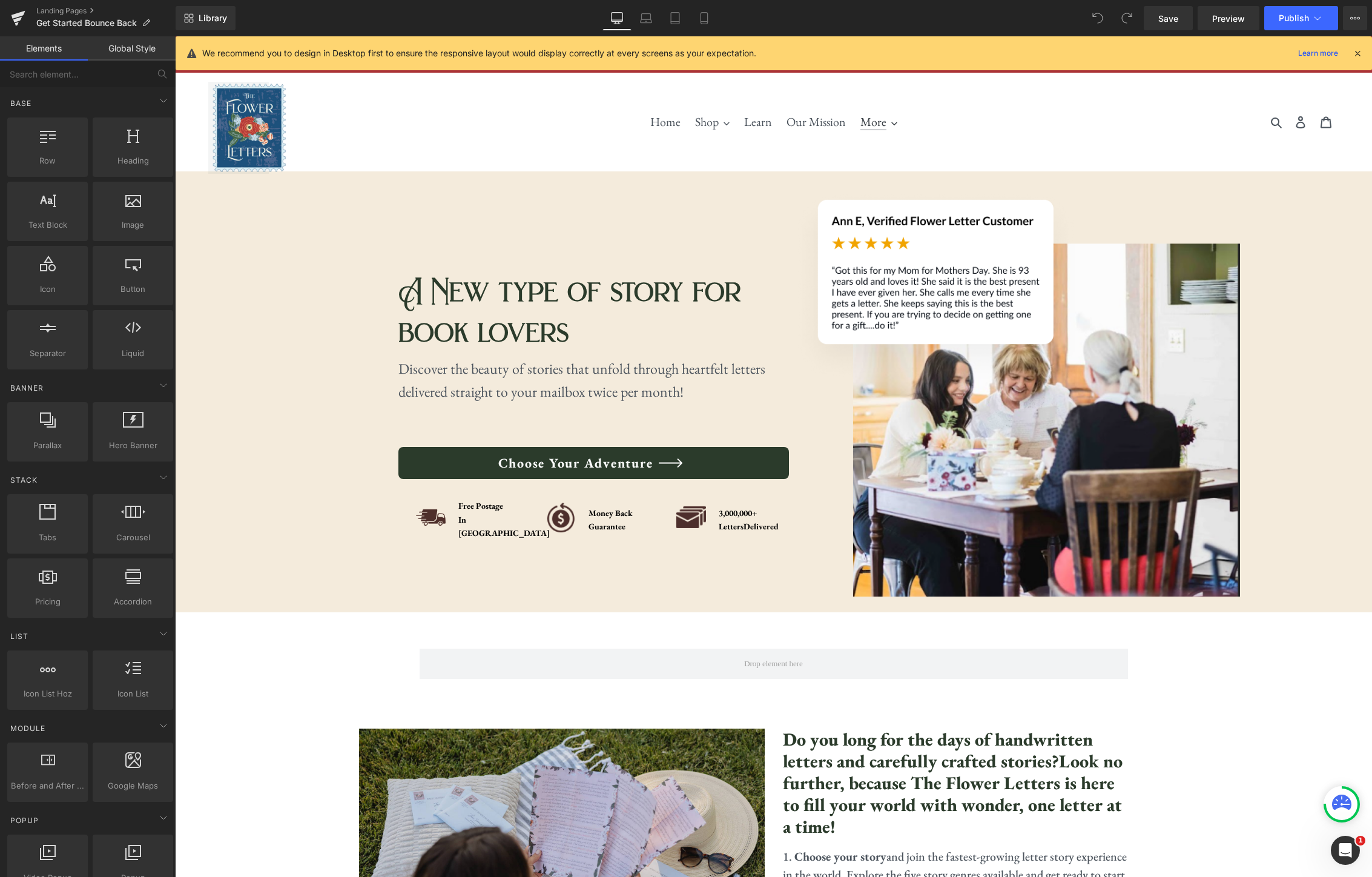
click at [897, 122] on button "More" at bounding box center [879, 122] width 49 height 22
